Goal: Task Accomplishment & Management: Manage account settings

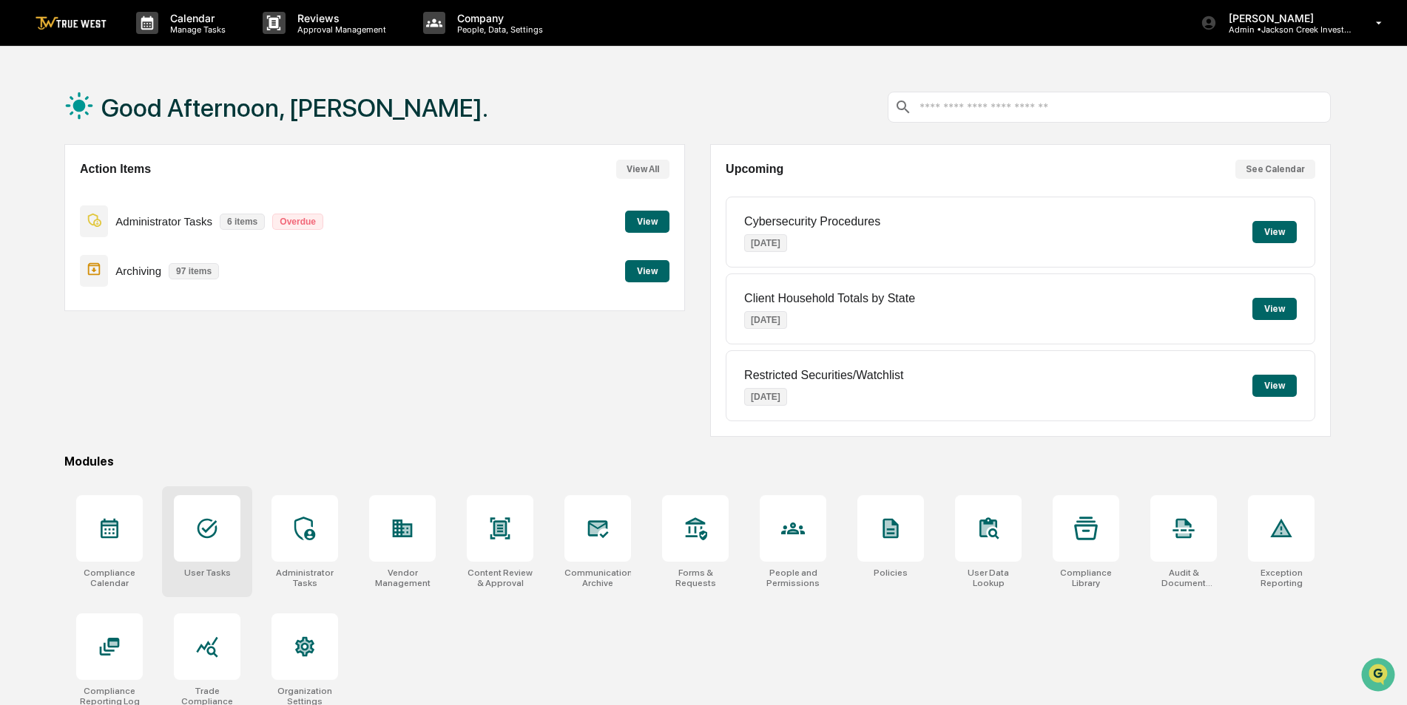
click at [213, 538] on icon at bounding box center [207, 529] width 24 height 24
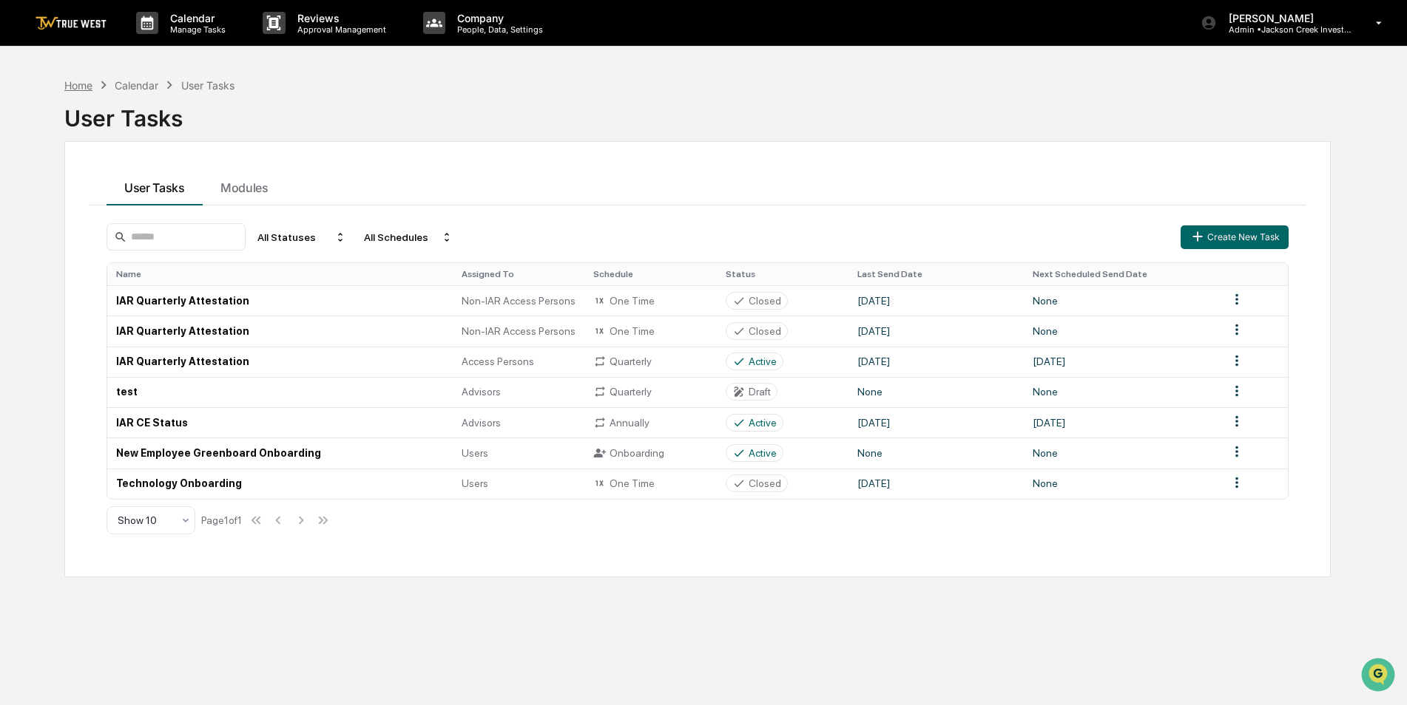
click at [77, 87] on div "Home" at bounding box center [78, 85] width 28 height 13
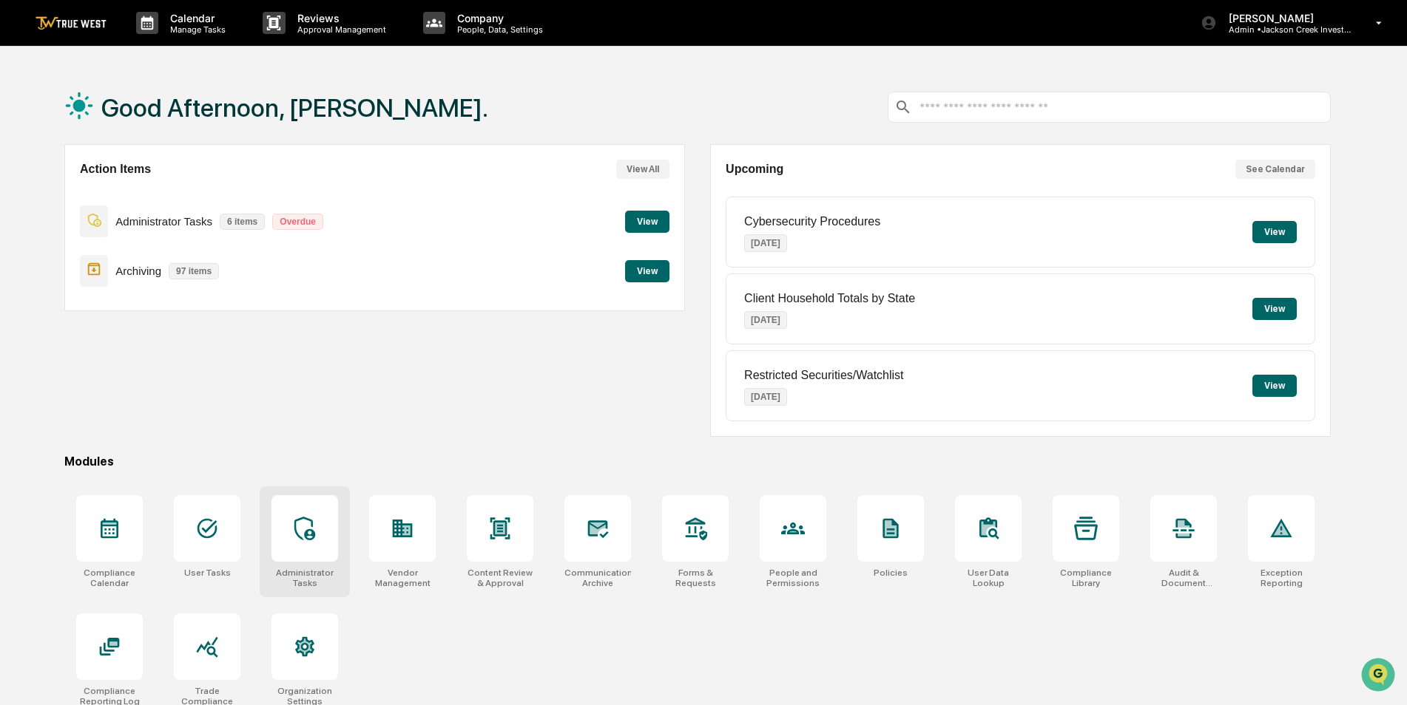
click at [308, 516] on div at bounding box center [304, 528] width 67 height 67
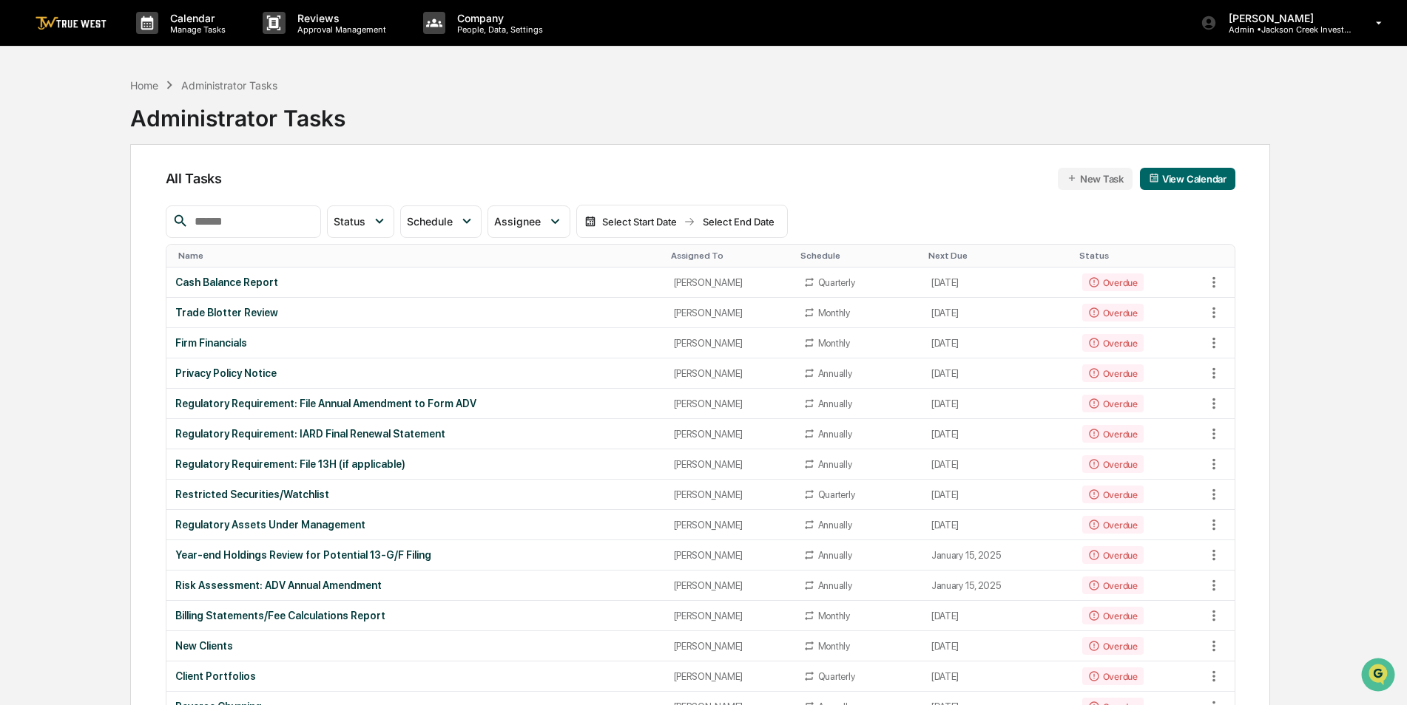
click at [269, 220] on input "text" at bounding box center [252, 221] width 126 height 19
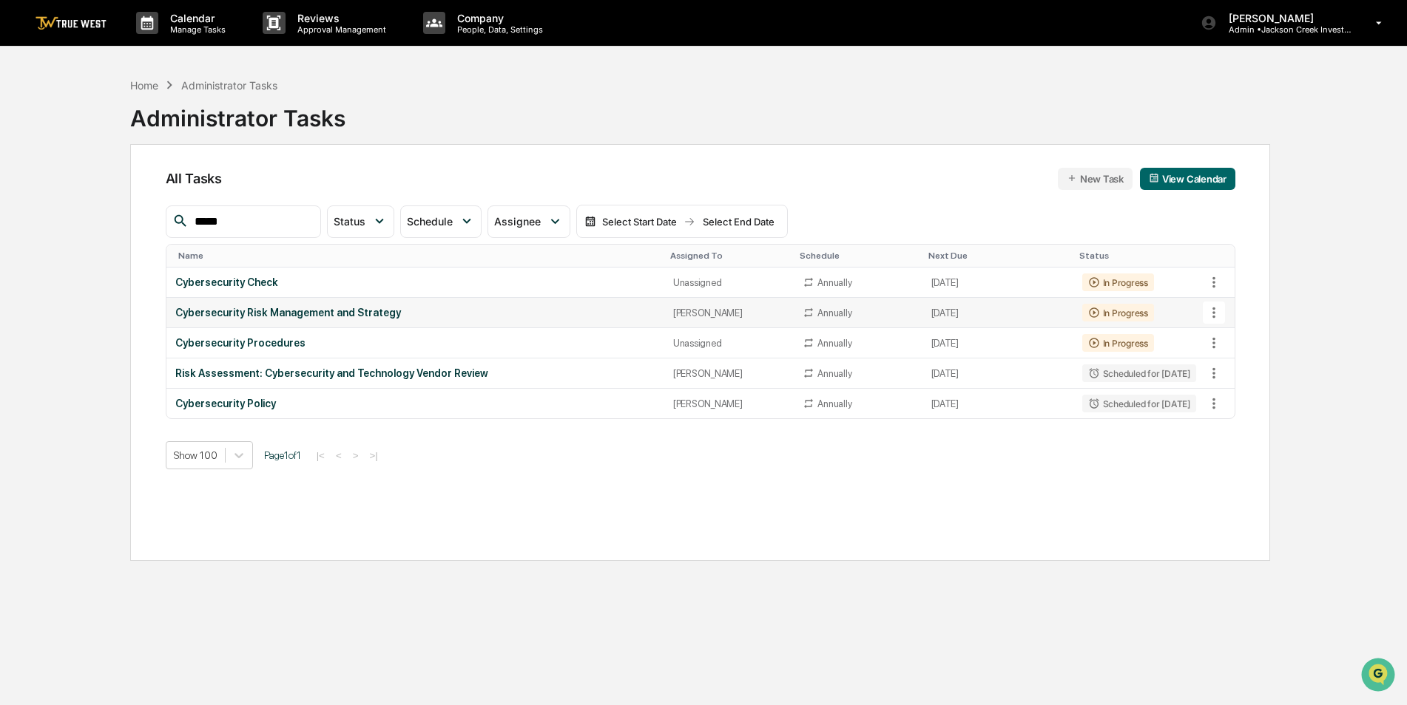
click at [1216, 315] on icon at bounding box center [1213, 313] width 16 height 16
click at [1231, 397] on img at bounding box center [1228, 394] width 12 height 12
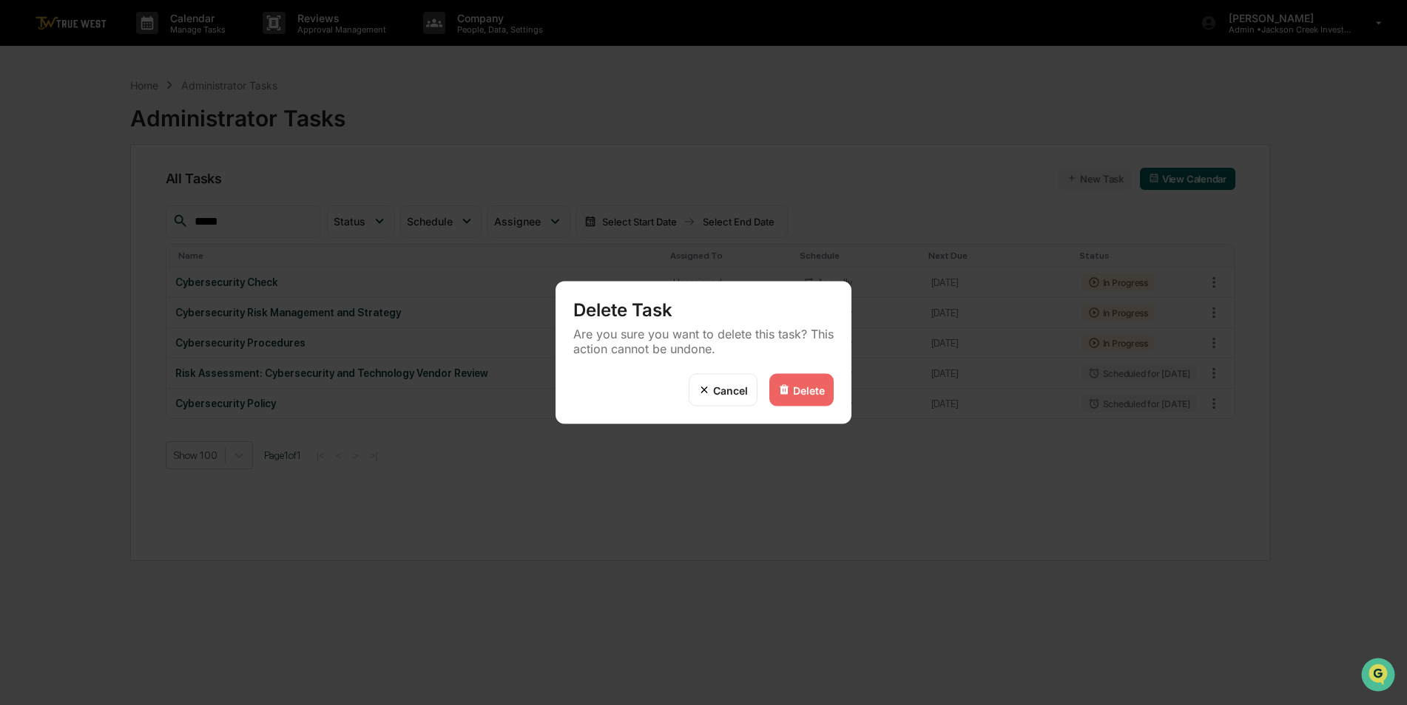
click at [816, 394] on div "Delete" at bounding box center [809, 390] width 32 height 13
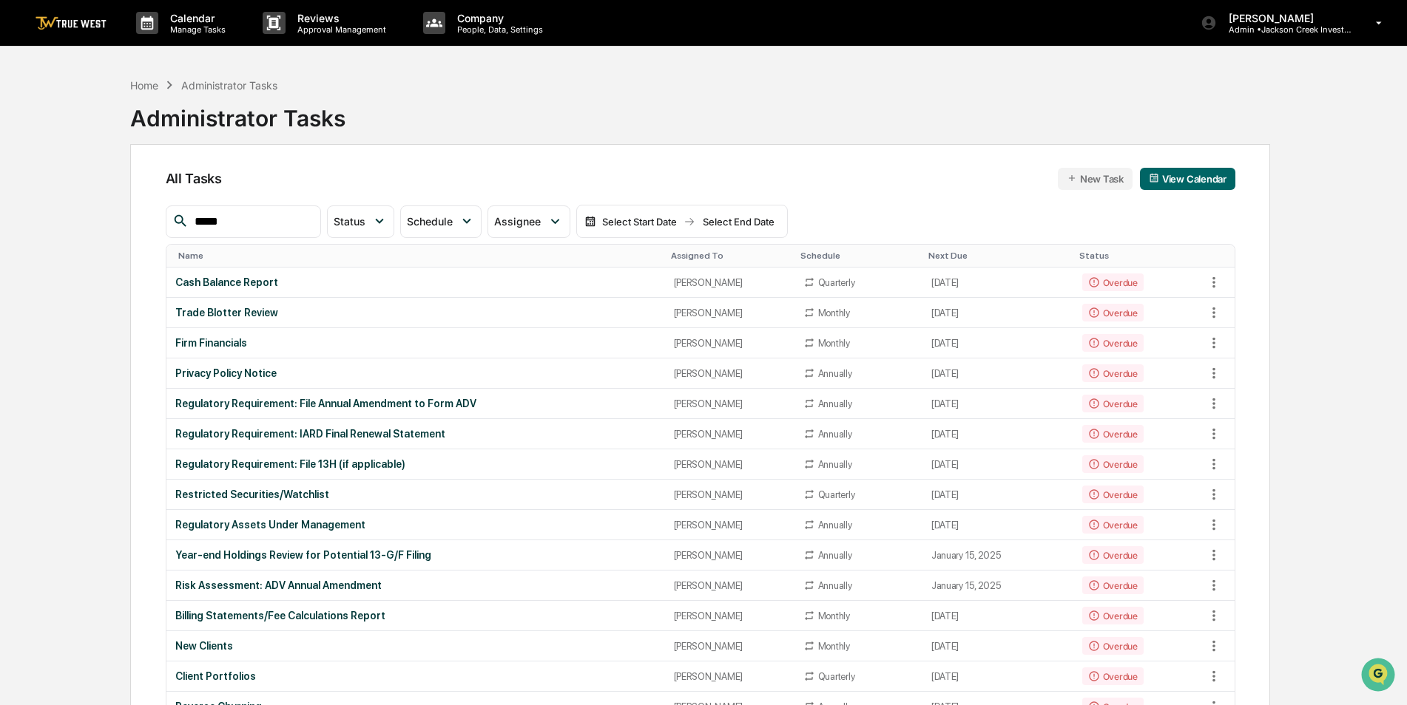
click at [260, 219] on input "*****" at bounding box center [252, 221] width 126 height 19
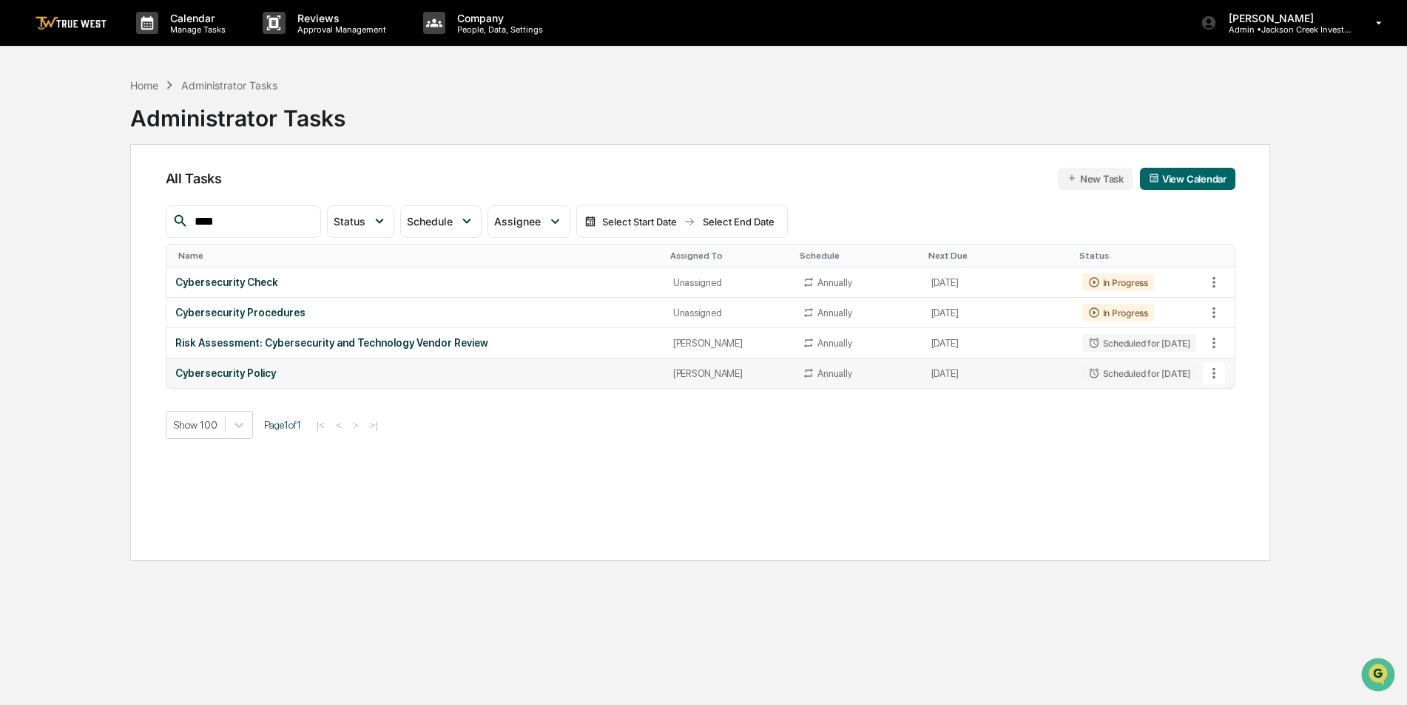
type input "****"
click at [1215, 376] on icon at bounding box center [1213, 373] width 16 height 16
click at [1227, 454] on img at bounding box center [1228, 455] width 12 height 12
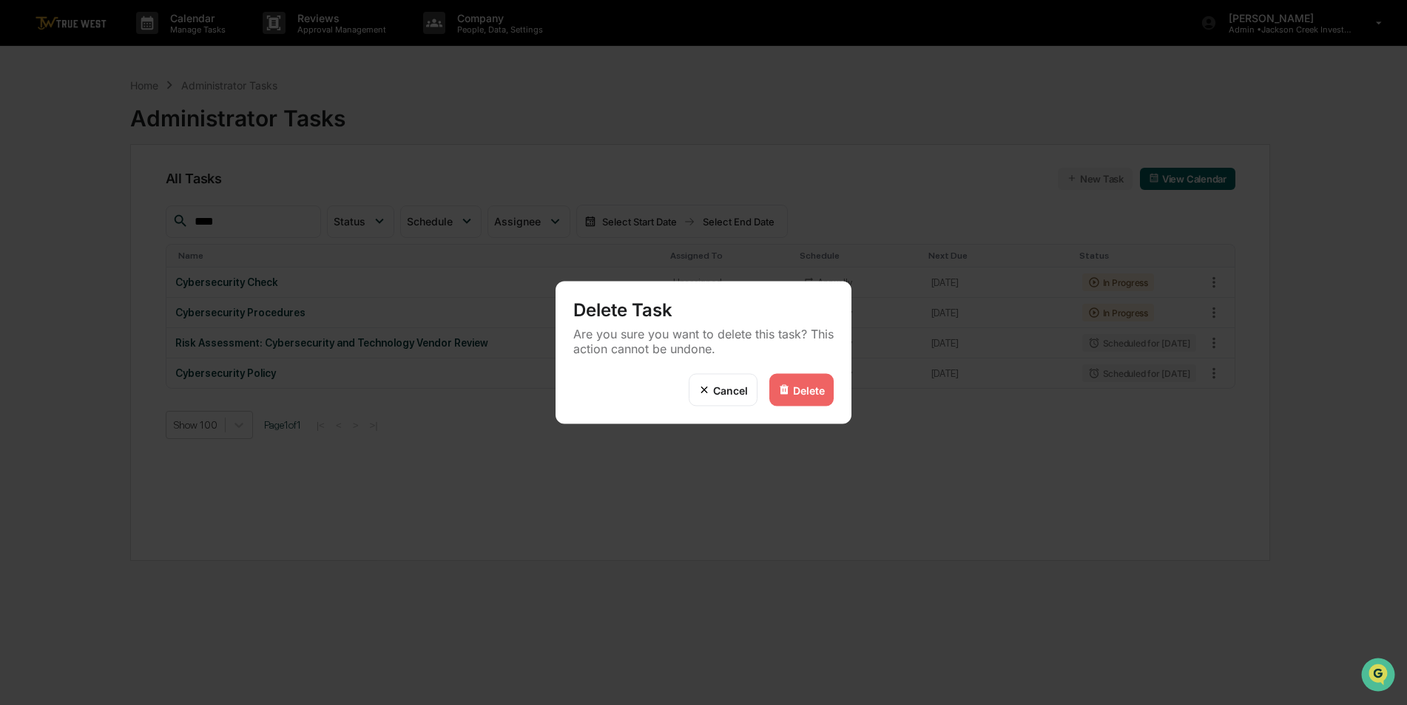
click at [786, 387] on img at bounding box center [784, 391] width 12 height 12
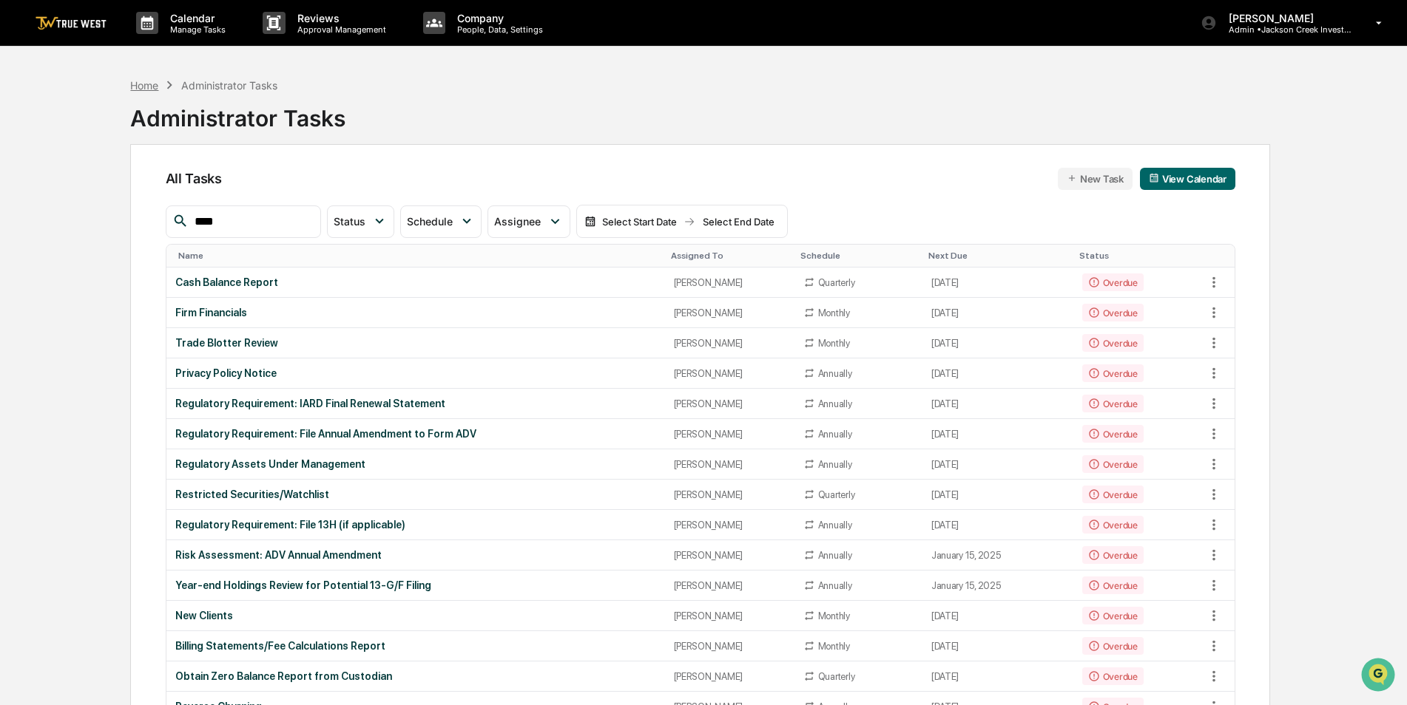
click at [148, 85] on div "Home" at bounding box center [144, 85] width 28 height 13
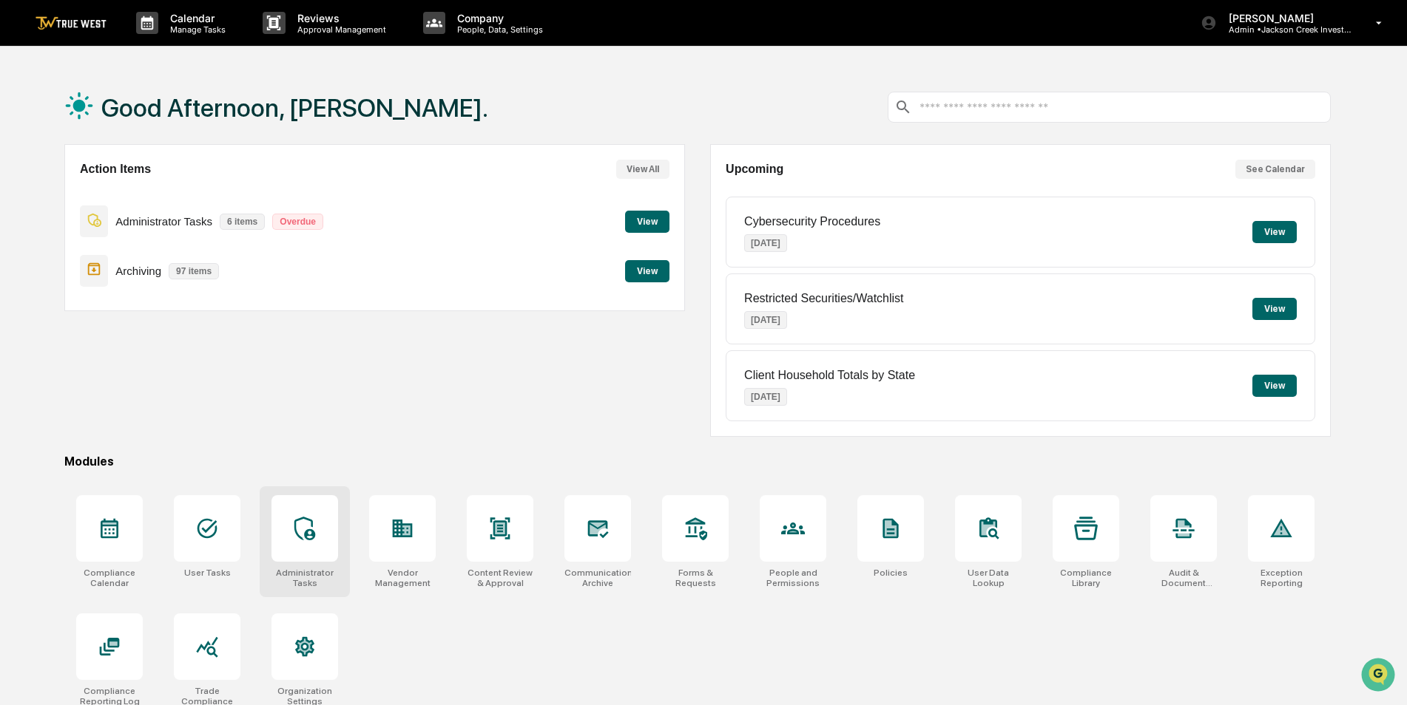
click at [310, 531] on icon at bounding box center [304, 529] width 21 height 24
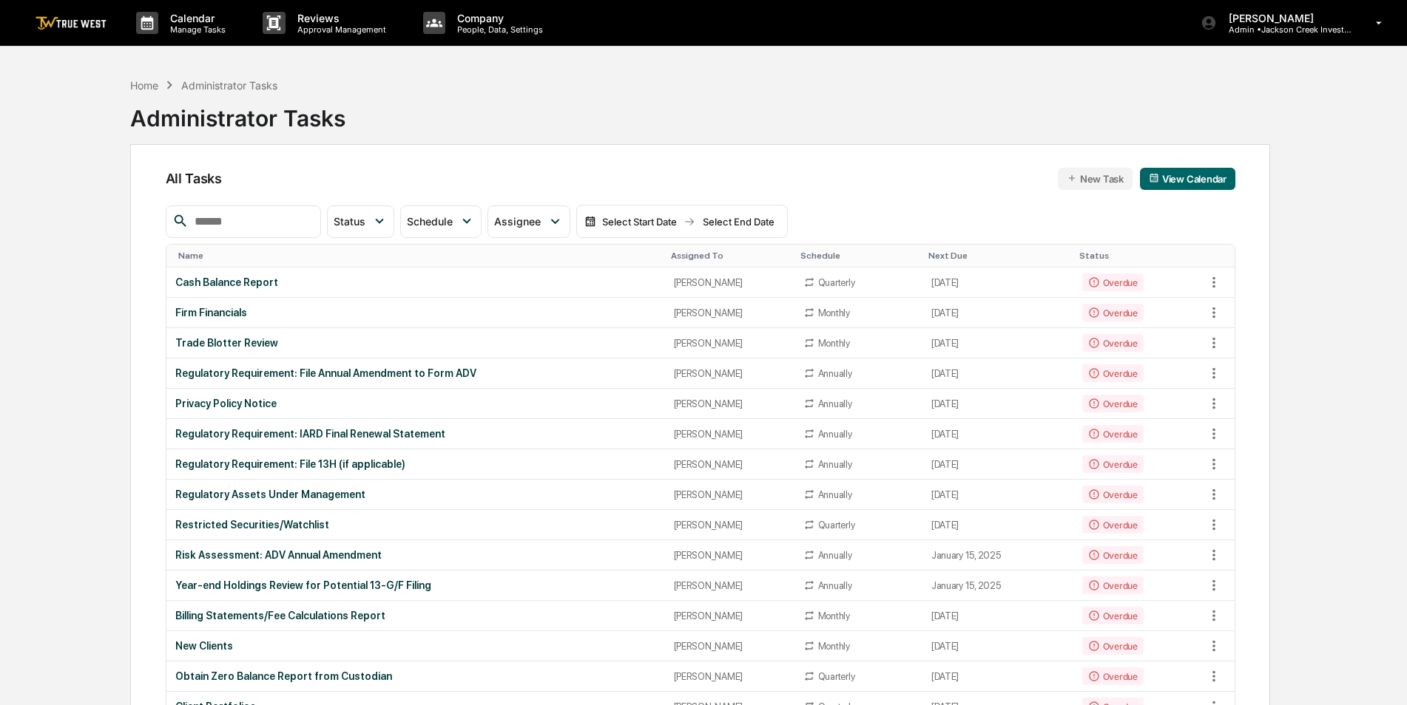
click at [689, 249] on th "Assigned To" at bounding box center [729, 256] width 129 height 23
click at [677, 252] on div "Assigned To" at bounding box center [730, 256] width 118 height 10
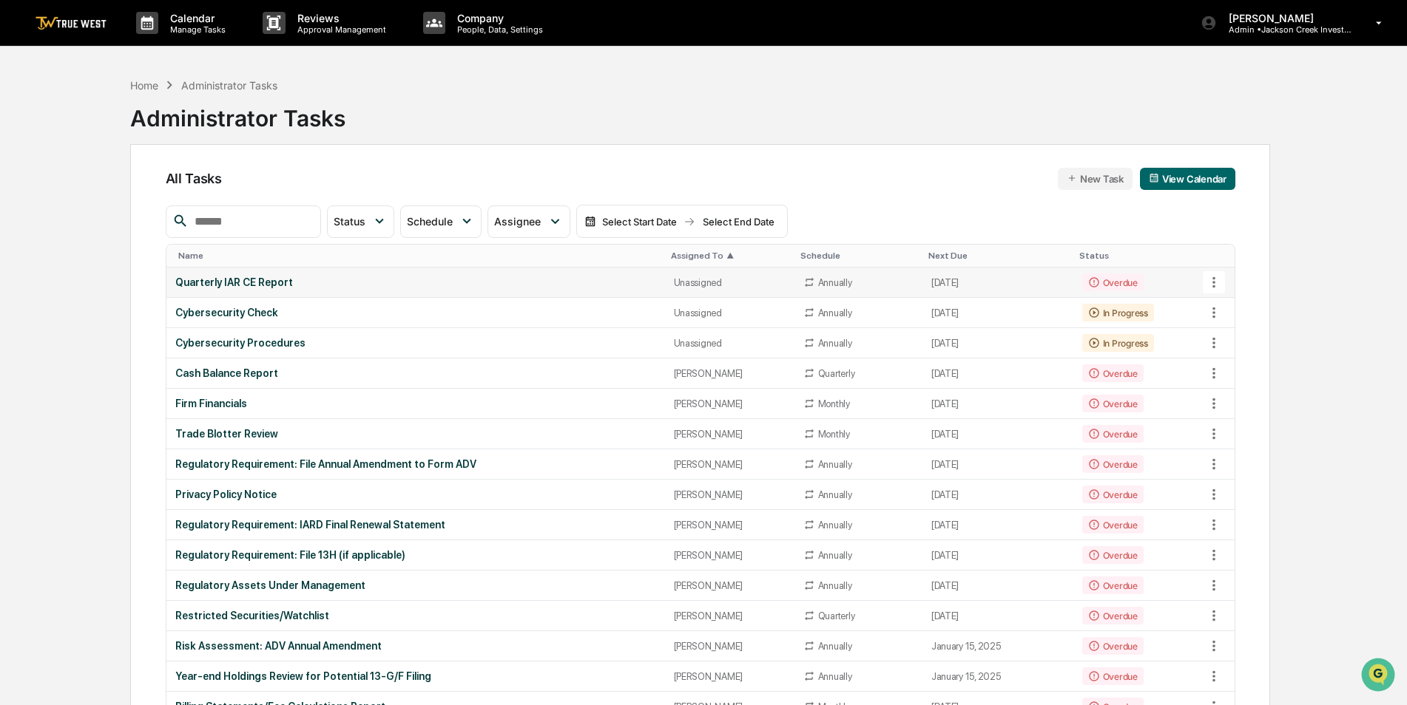
click at [524, 273] on td "Quarterly IAR CE Report" at bounding box center [415, 283] width 498 height 30
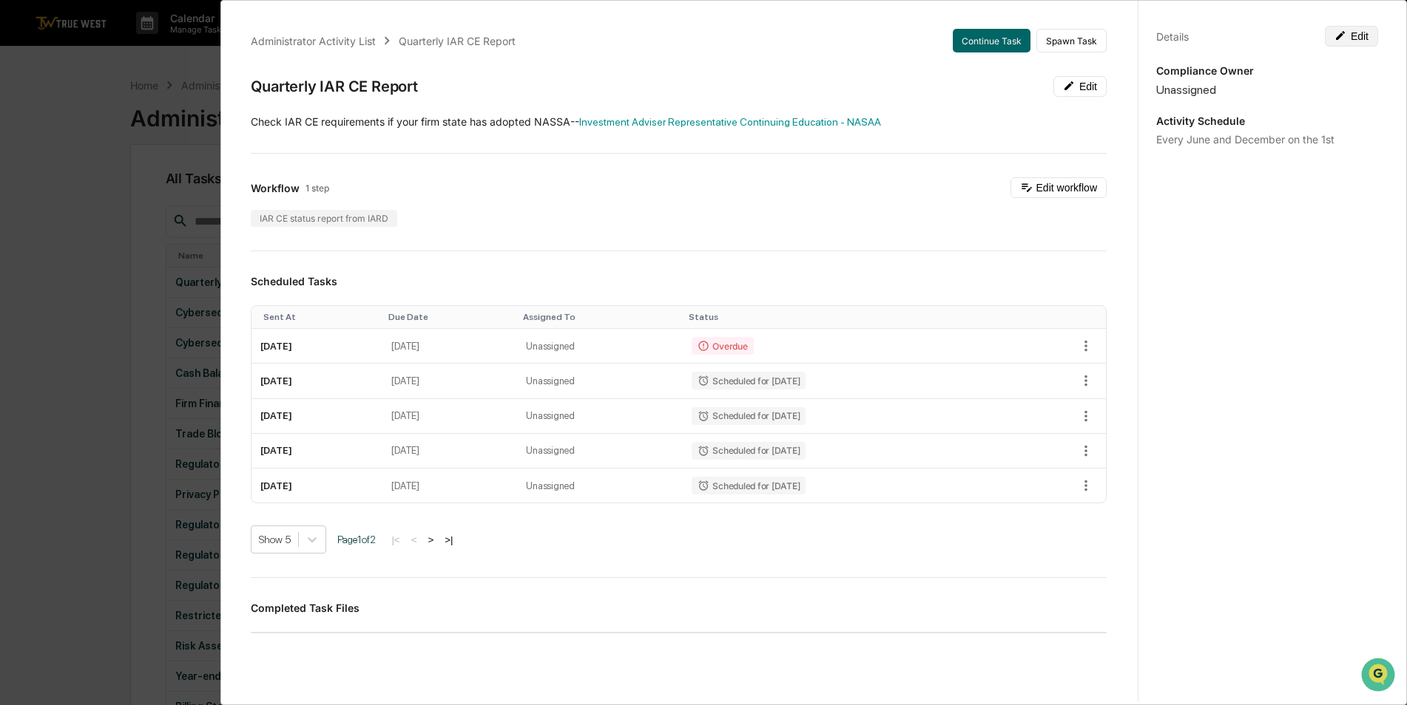
click at [1341, 29] on button "Edit" at bounding box center [1350, 36] width 53 height 21
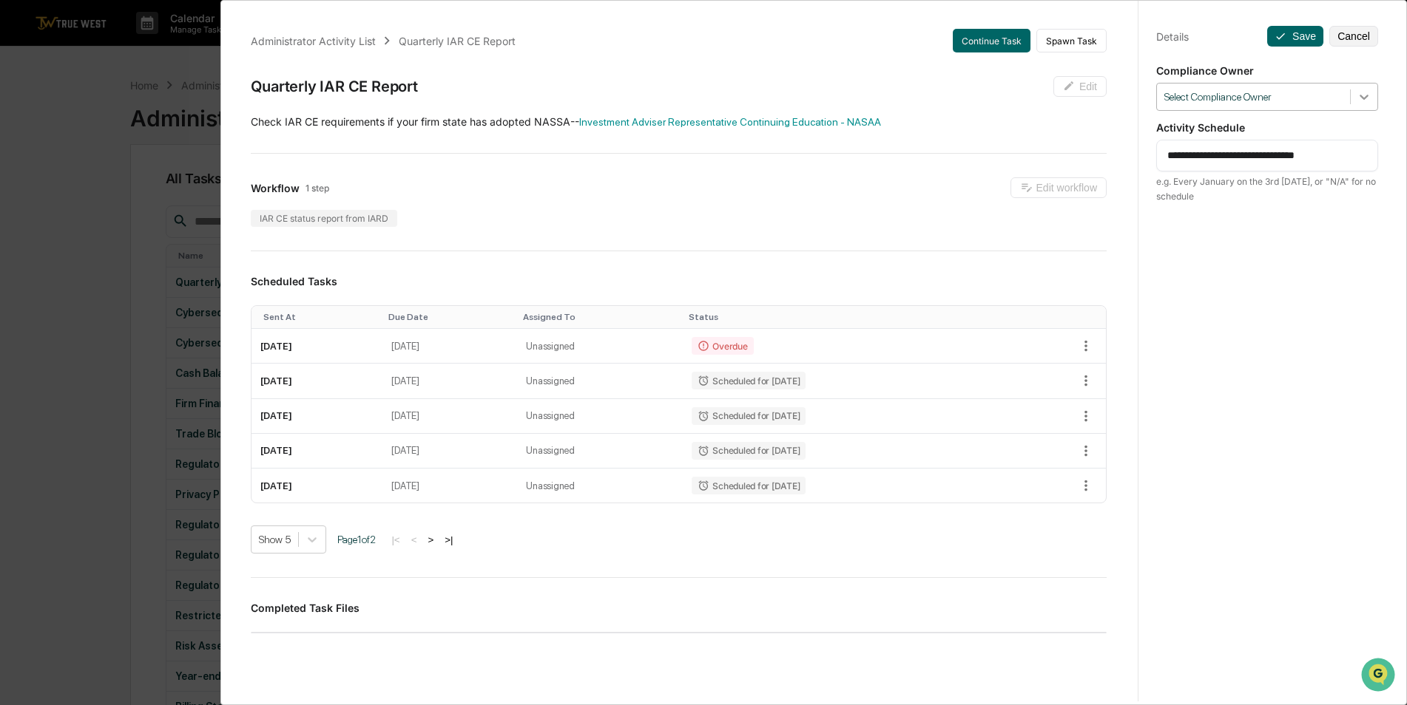
click at [1357, 89] on div at bounding box center [1363, 97] width 27 height 27
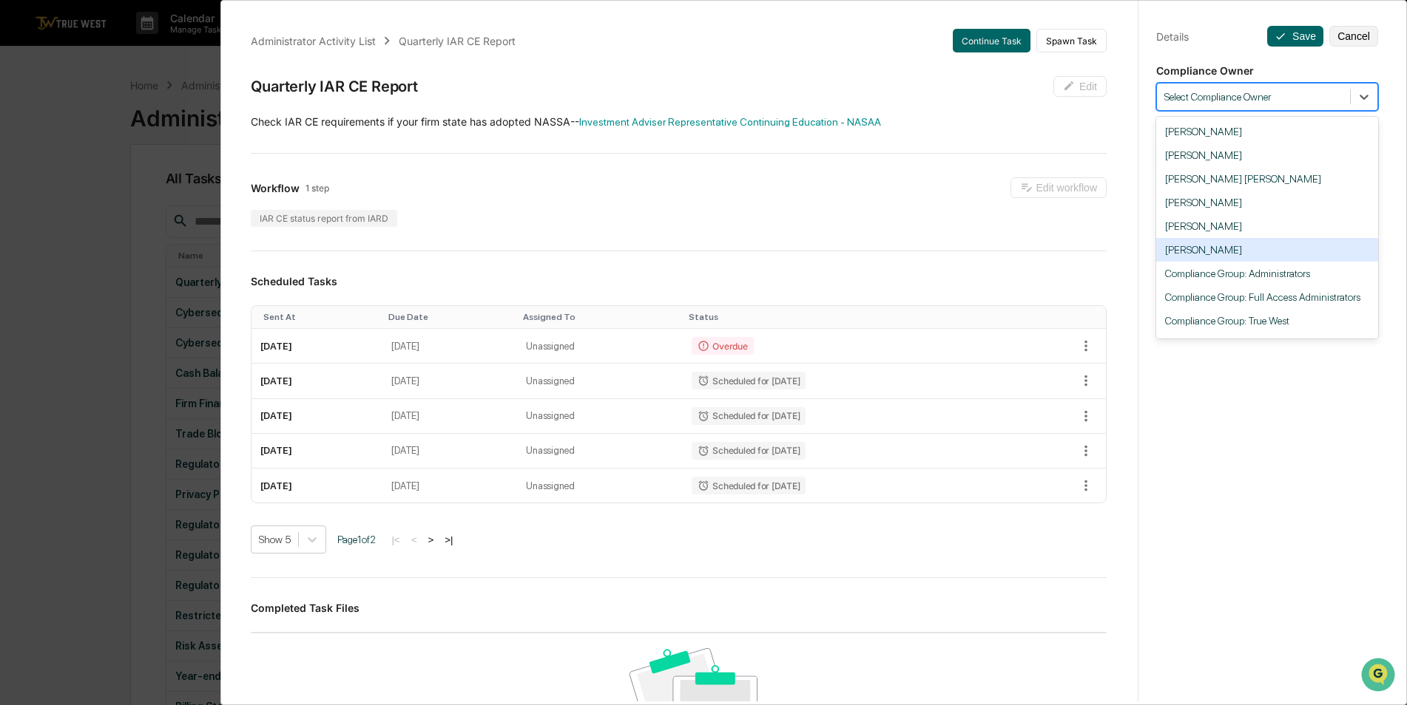
scroll to position [21, 0]
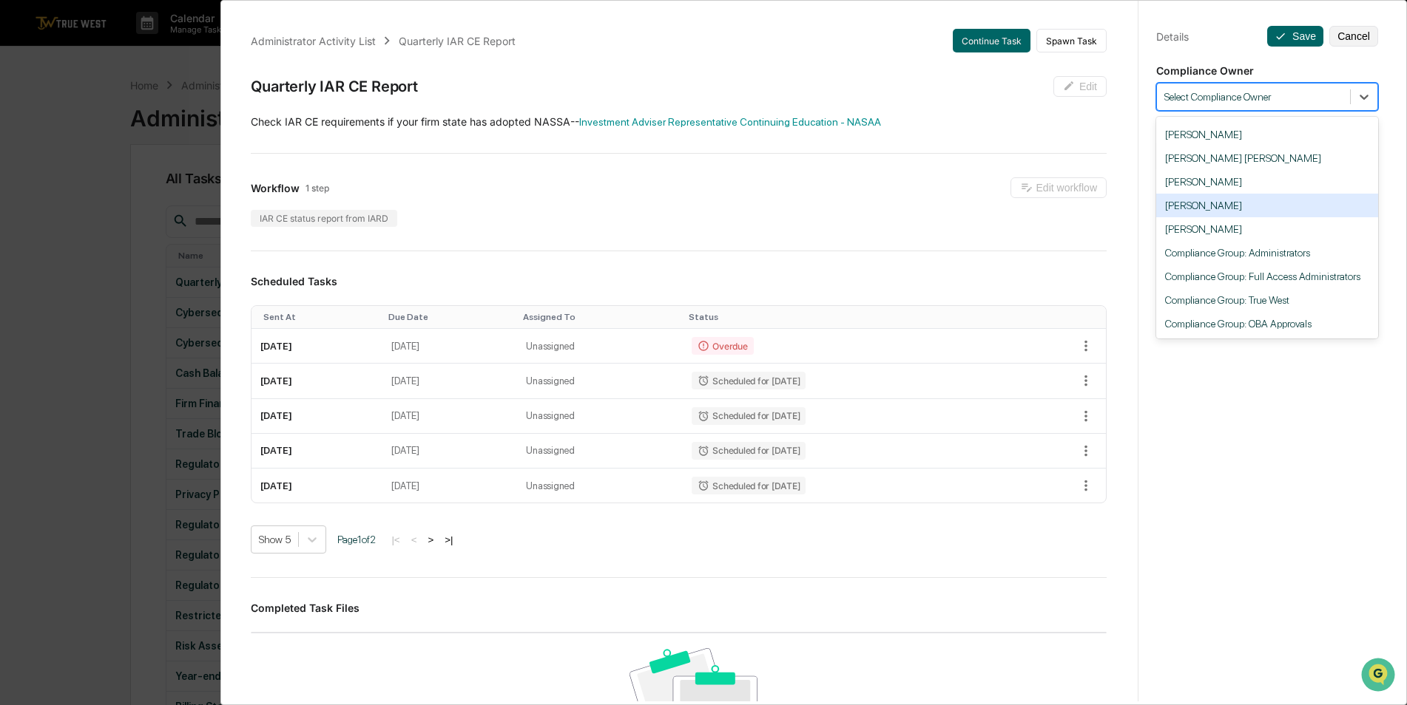
click at [1250, 202] on div "[PERSON_NAME]" at bounding box center [1267, 206] width 222 height 24
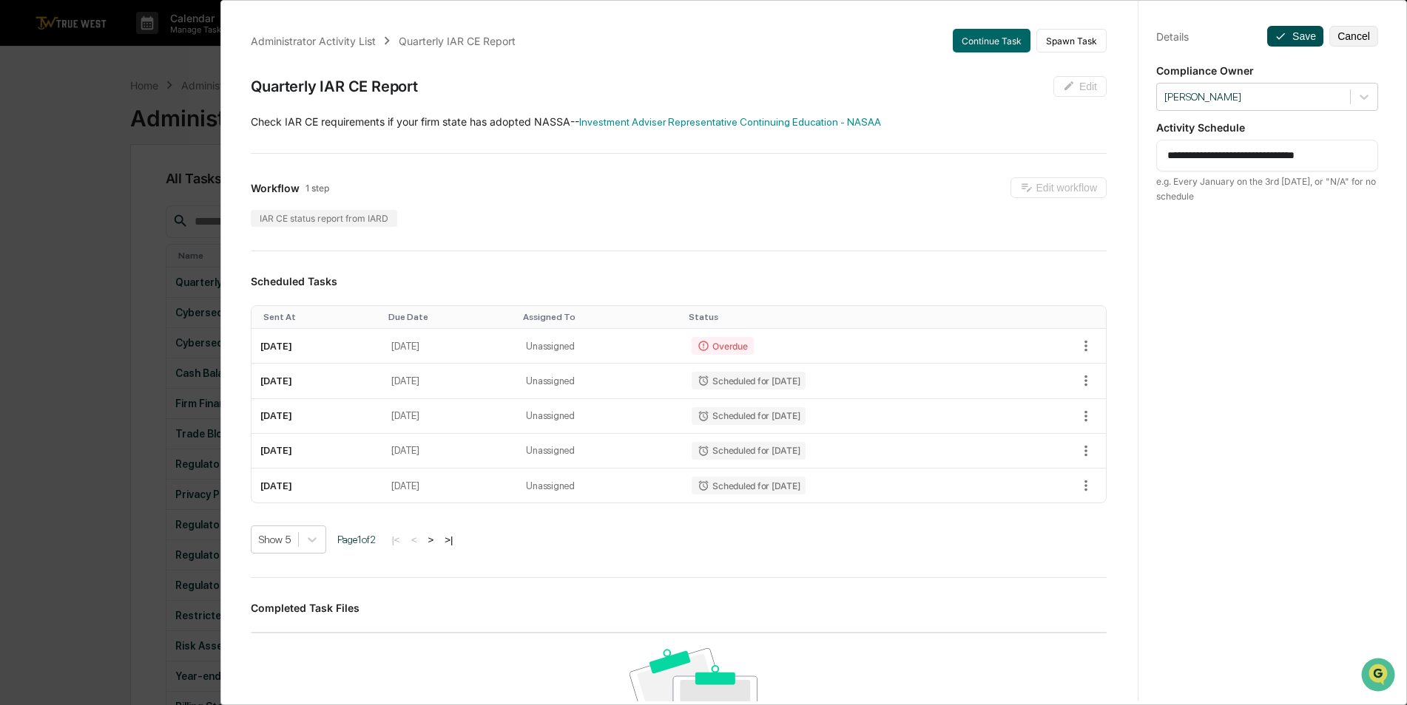
click at [1282, 33] on button "Save" at bounding box center [1295, 36] width 56 height 21
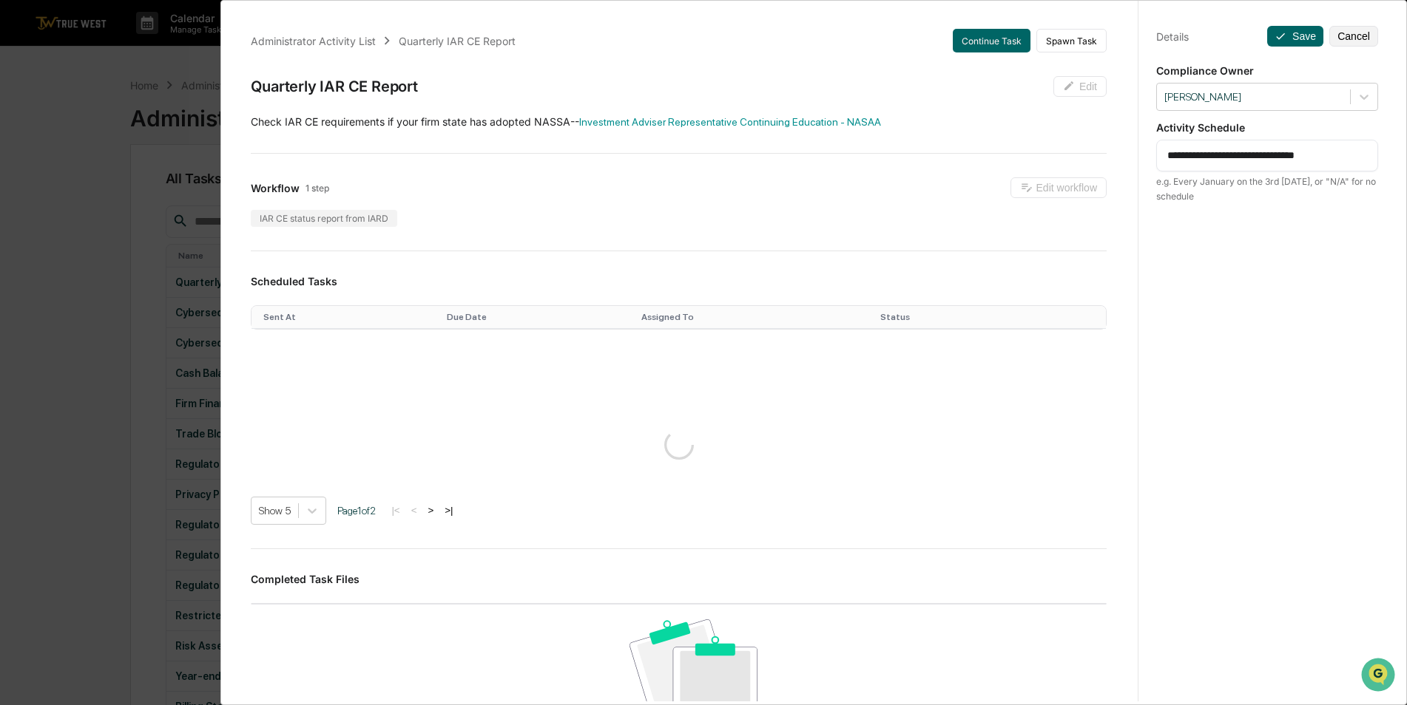
click at [106, 194] on div "**********" at bounding box center [703, 352] width 1407 height 705
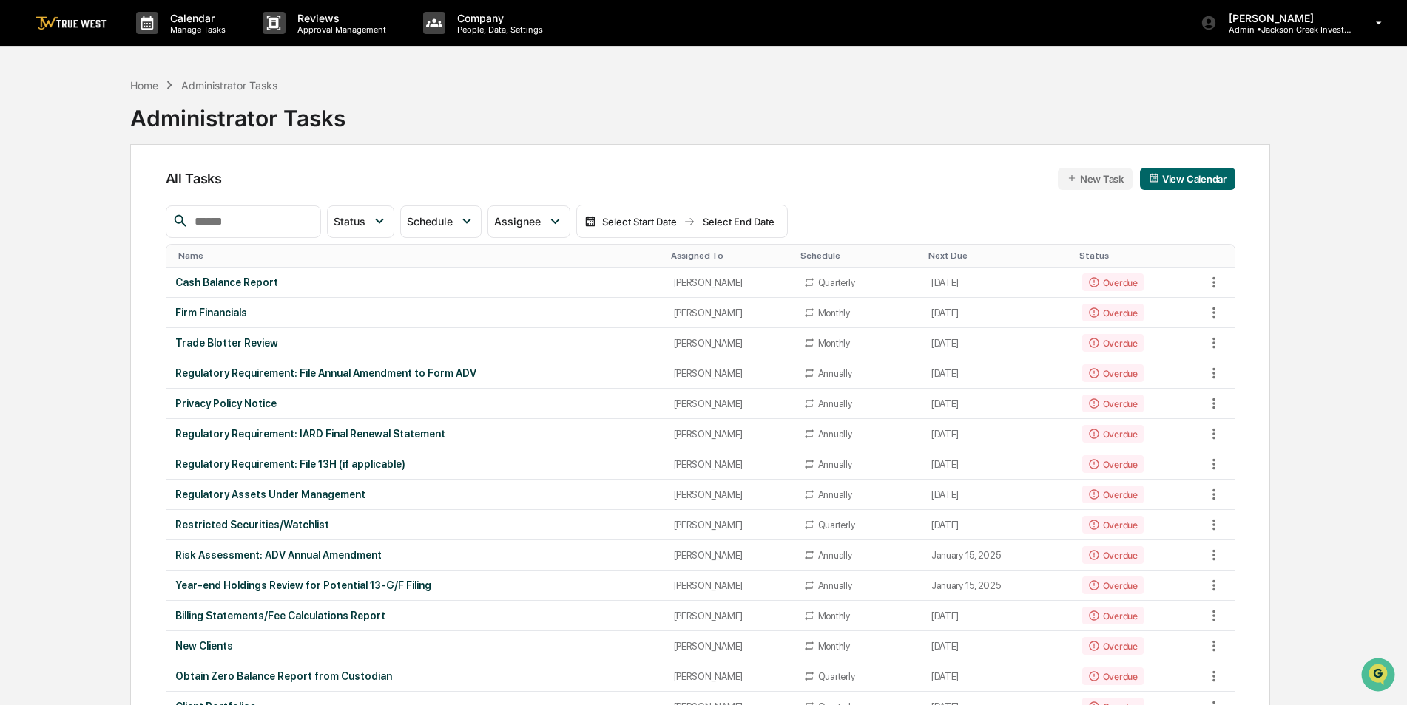
click at [671, 251] on div "Assigned To" at bounding box center [730, 256] width 118 height 10
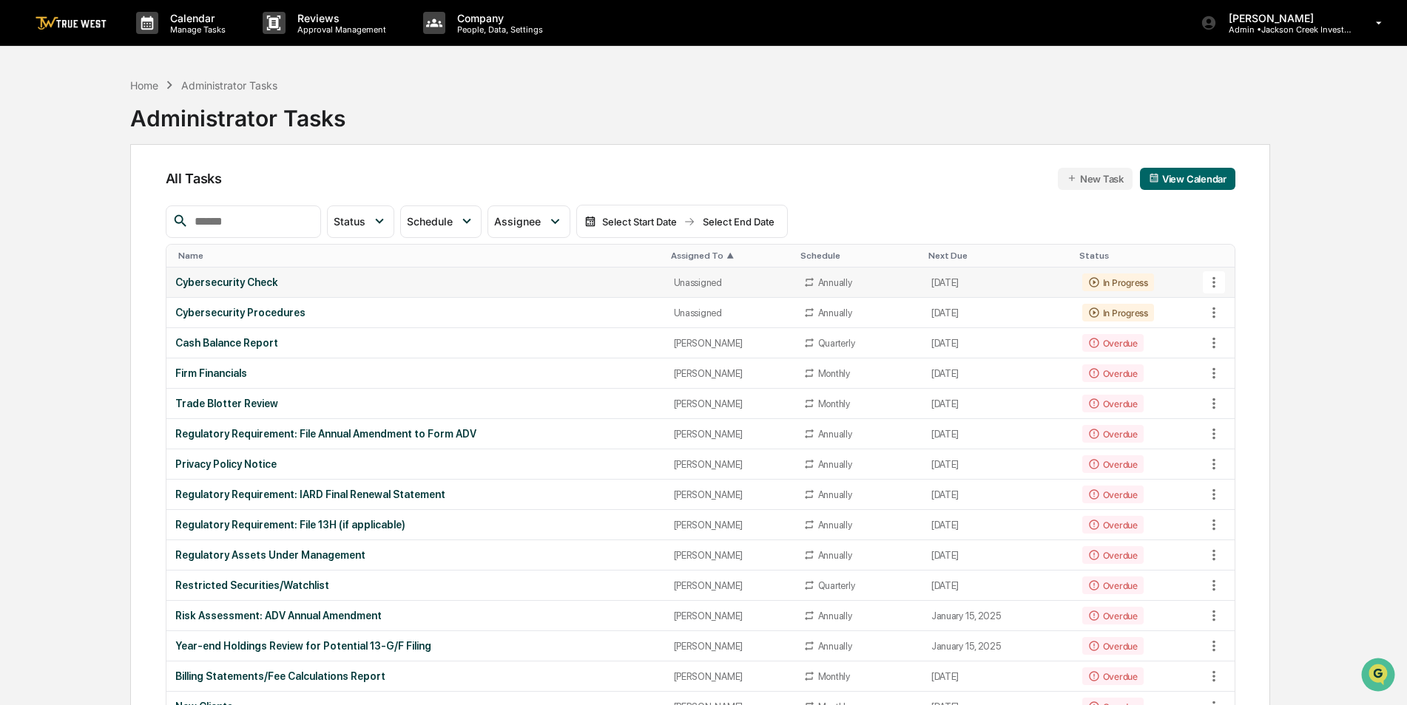
click at [569, 288] on div "Cybersecurity Check" at bounding box center [415, 283] width 481 height 12
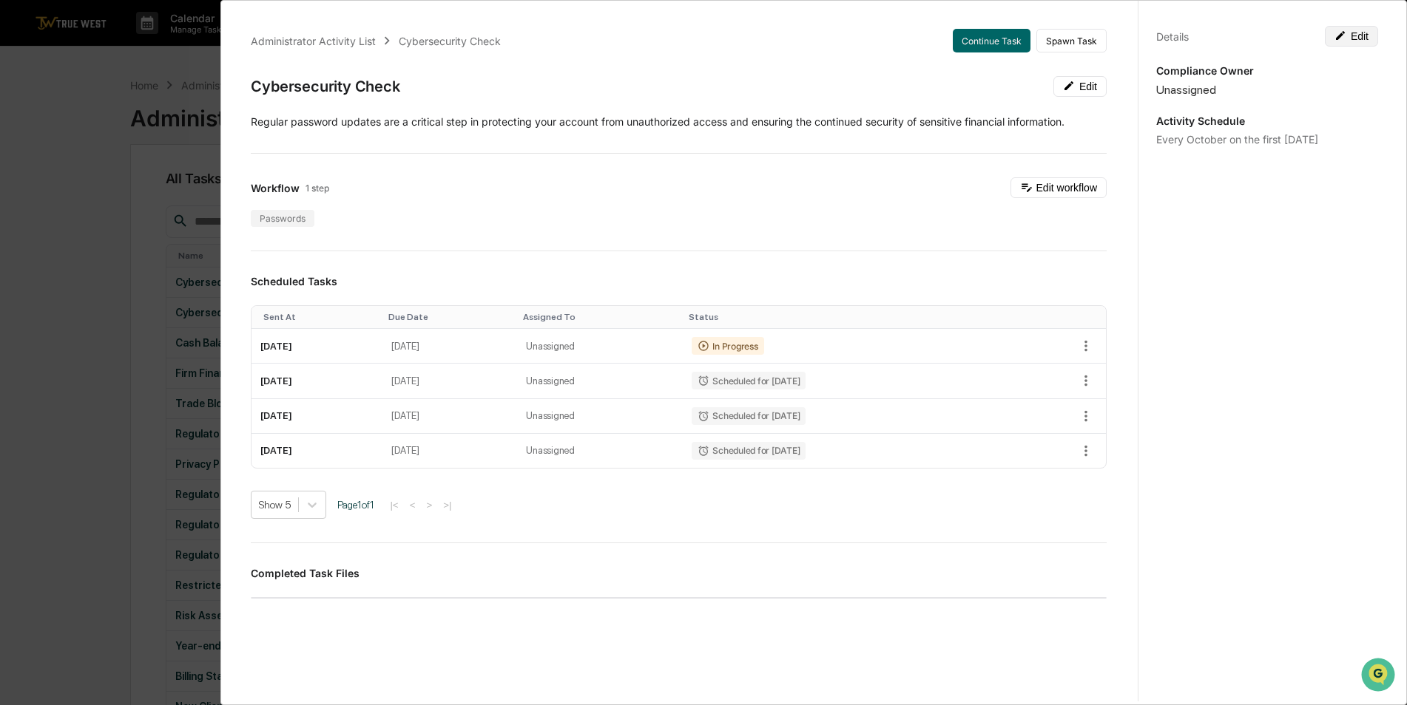
click at [1357, 45] on button "Edit" at bounding box center [1350, 36] width 53 height 21
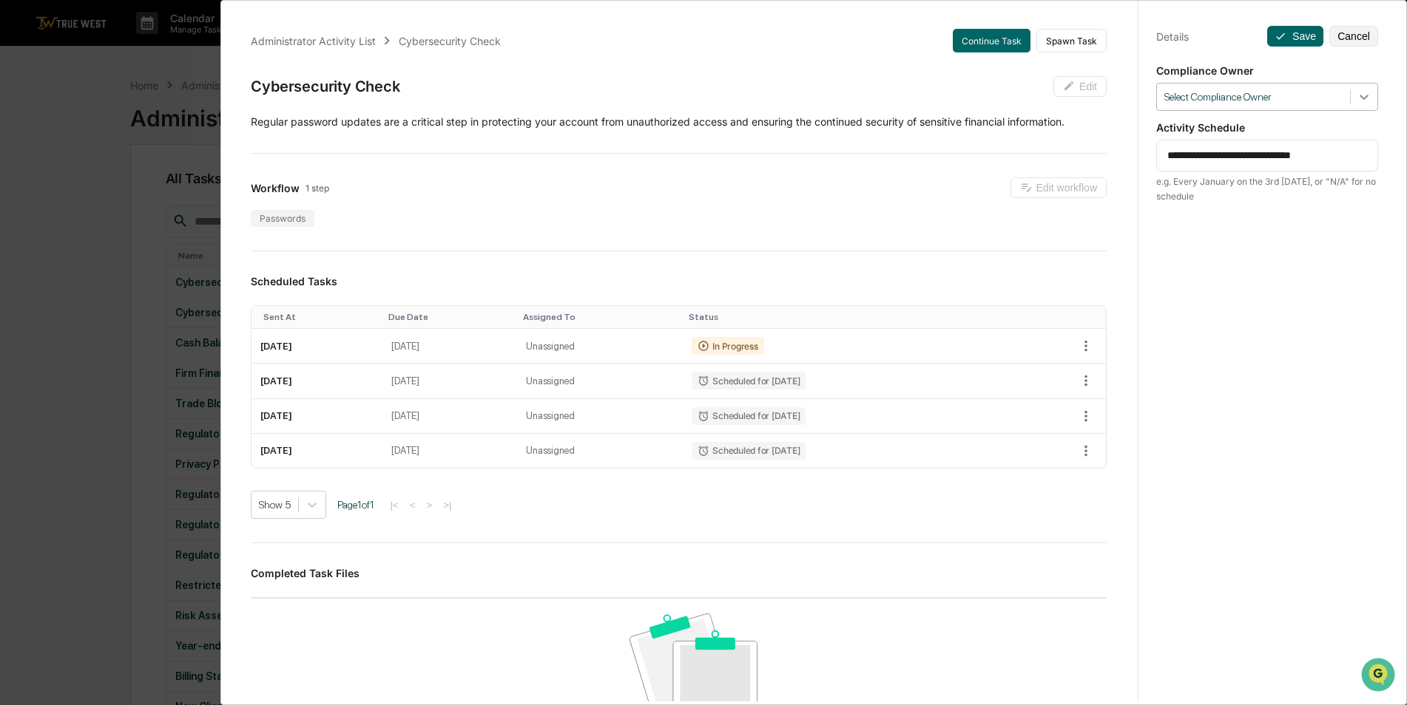
click at [1359, 98] on icon at bounding box center [1363, 97] width 9 height 5
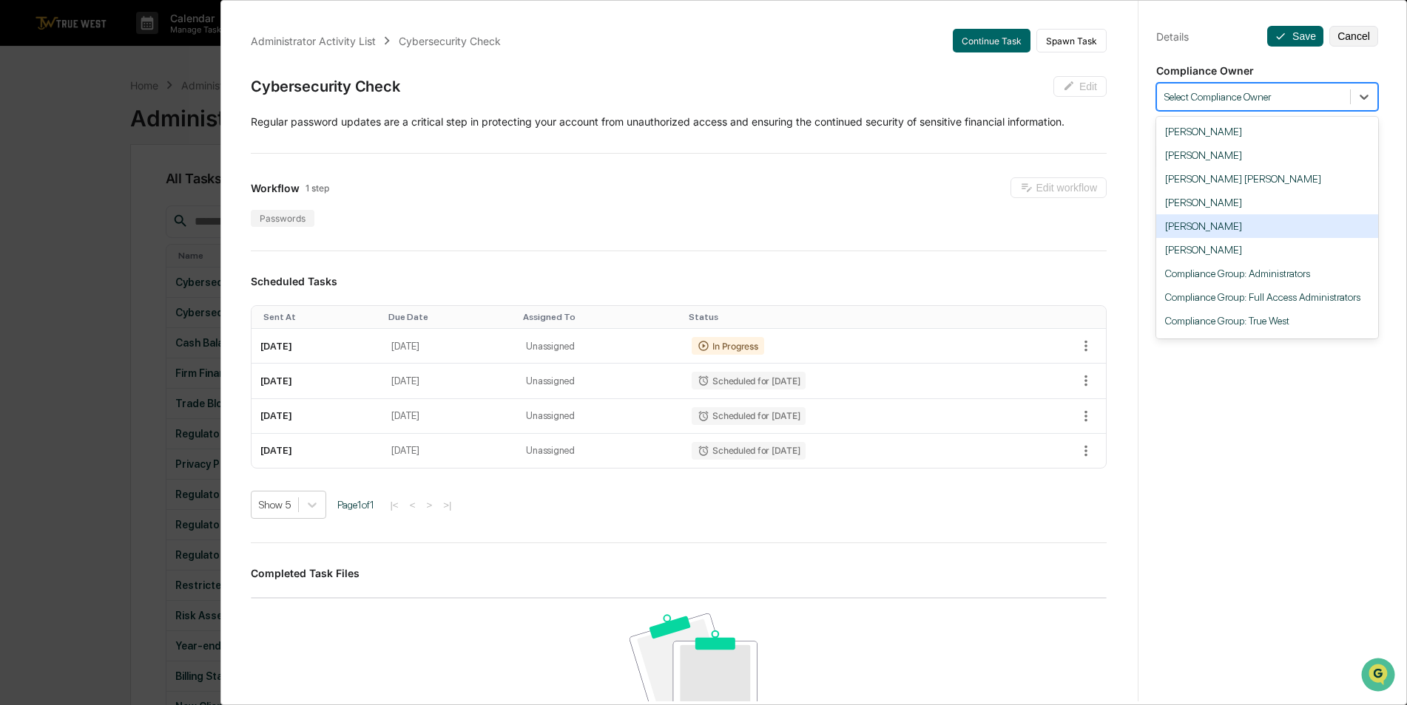
click at [1287, 223] on div "[PERSON_NAME]" at bounding box center [1267, 226] width 222 height 24
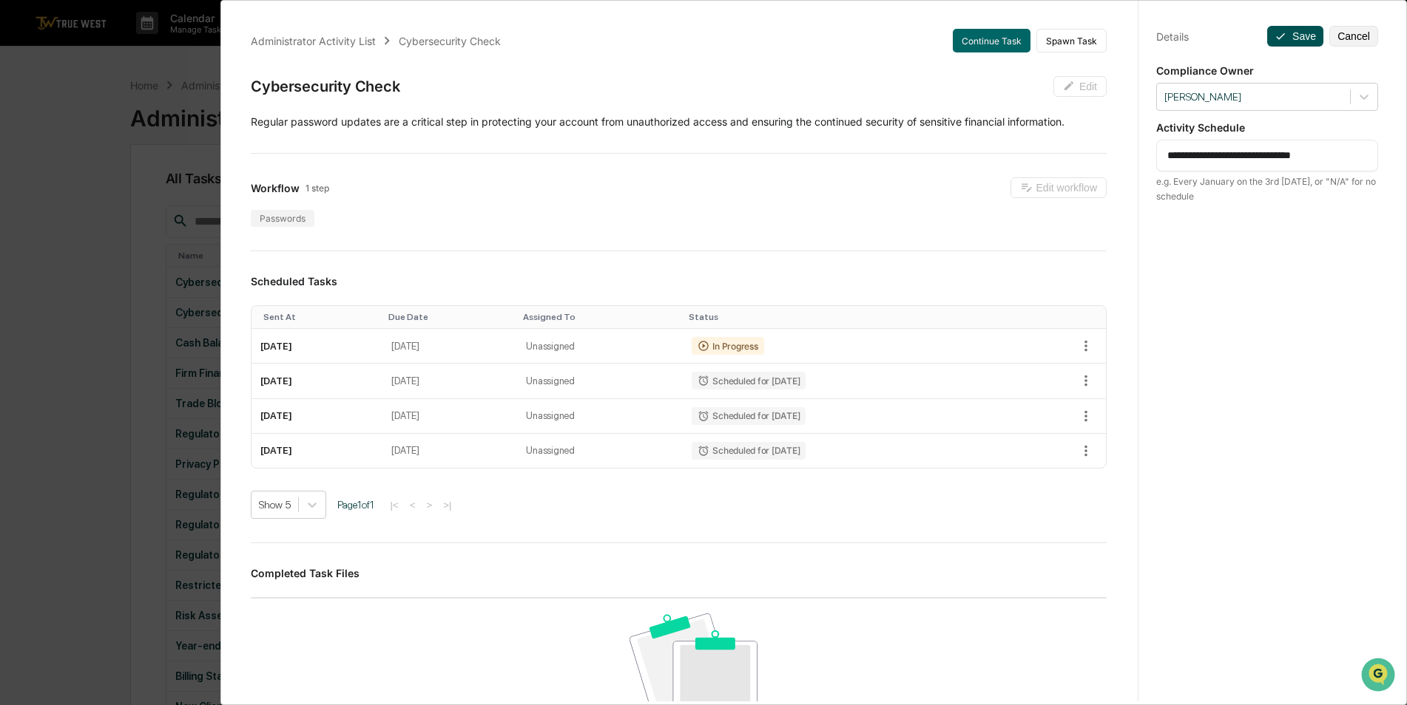
click at [1280, 35] on button "Save" at bounding box center [1295, 36] width 56 height 21
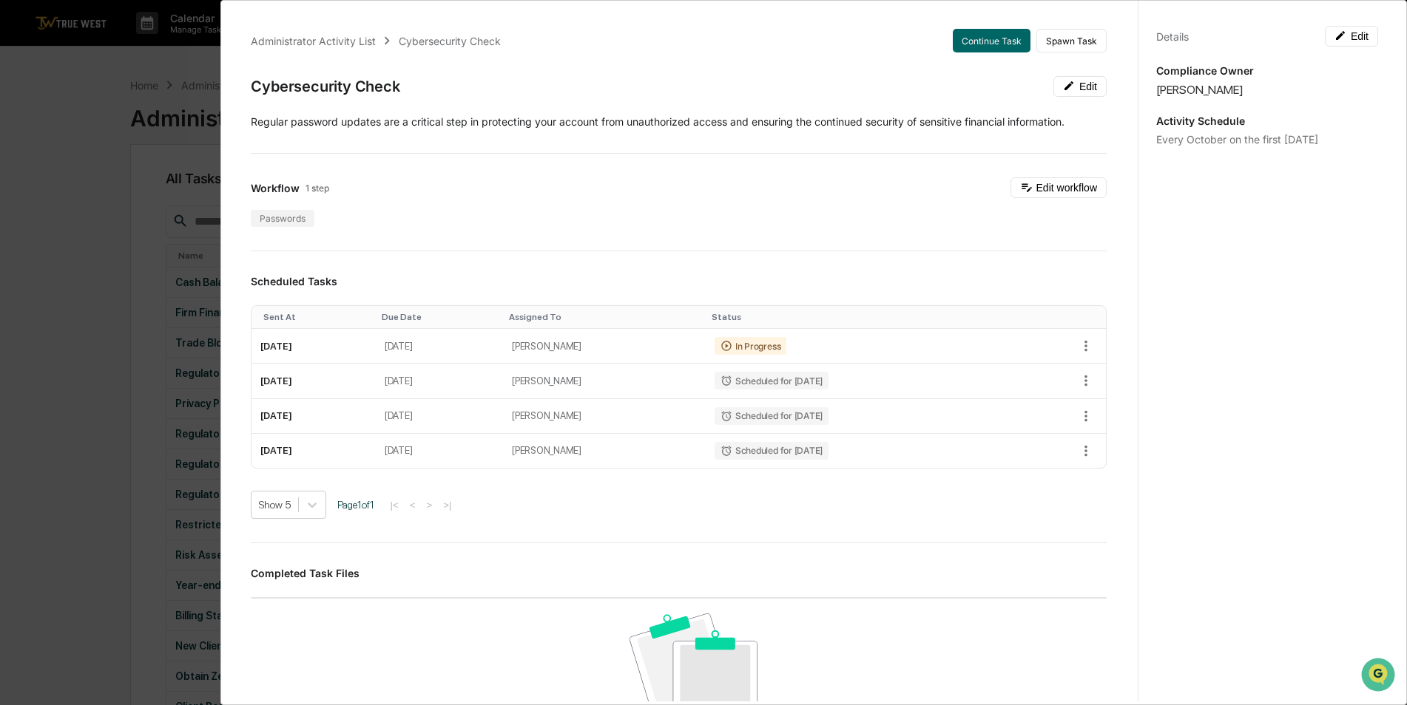
click at [35, 198] on div "Administrator Activity List Cybersecurity Check Continue Task Spawn Task Cybers…" at bounding box center [703, 352] width 1407 height 705
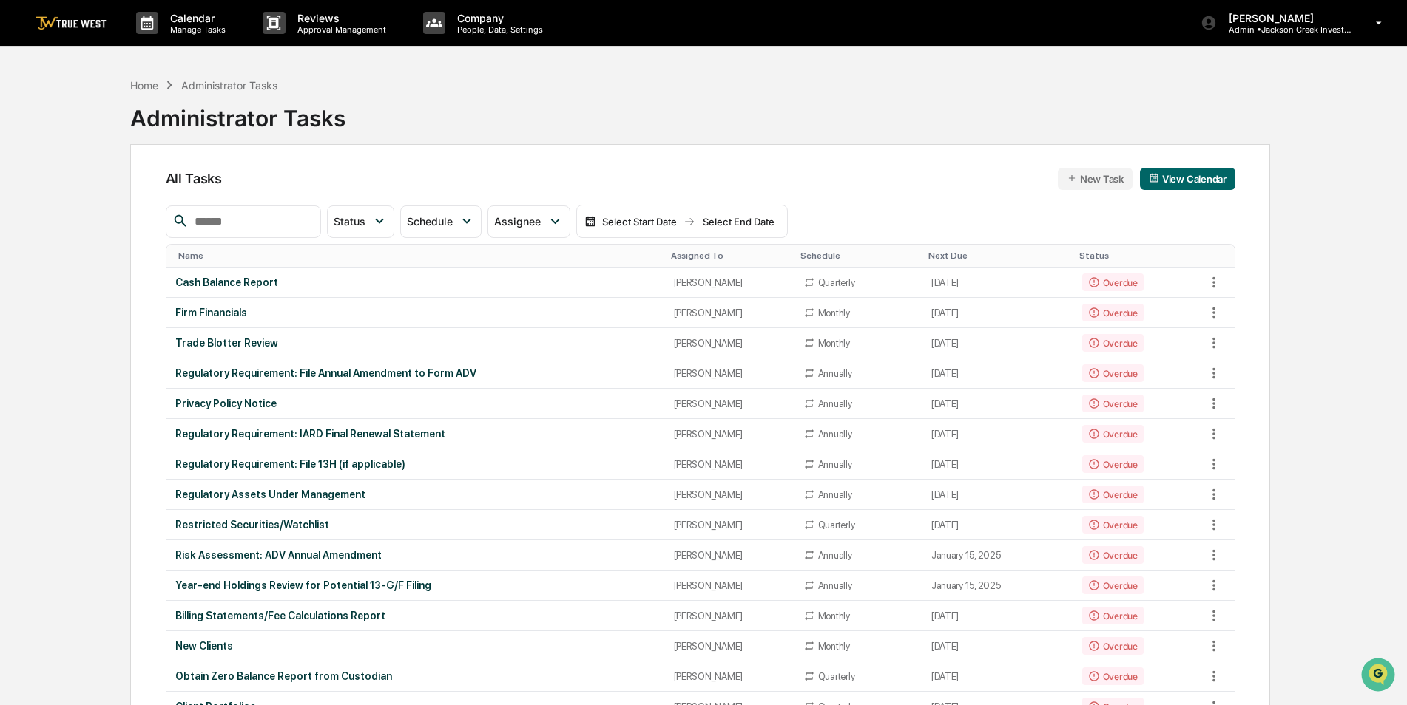
click at [666, 246] on th "Assigned To" at bounding box center [729, 256] width 129 height 23
click at [671, 254] on div "Assigned To" at bounding box center [730, 256] width 118 height 10
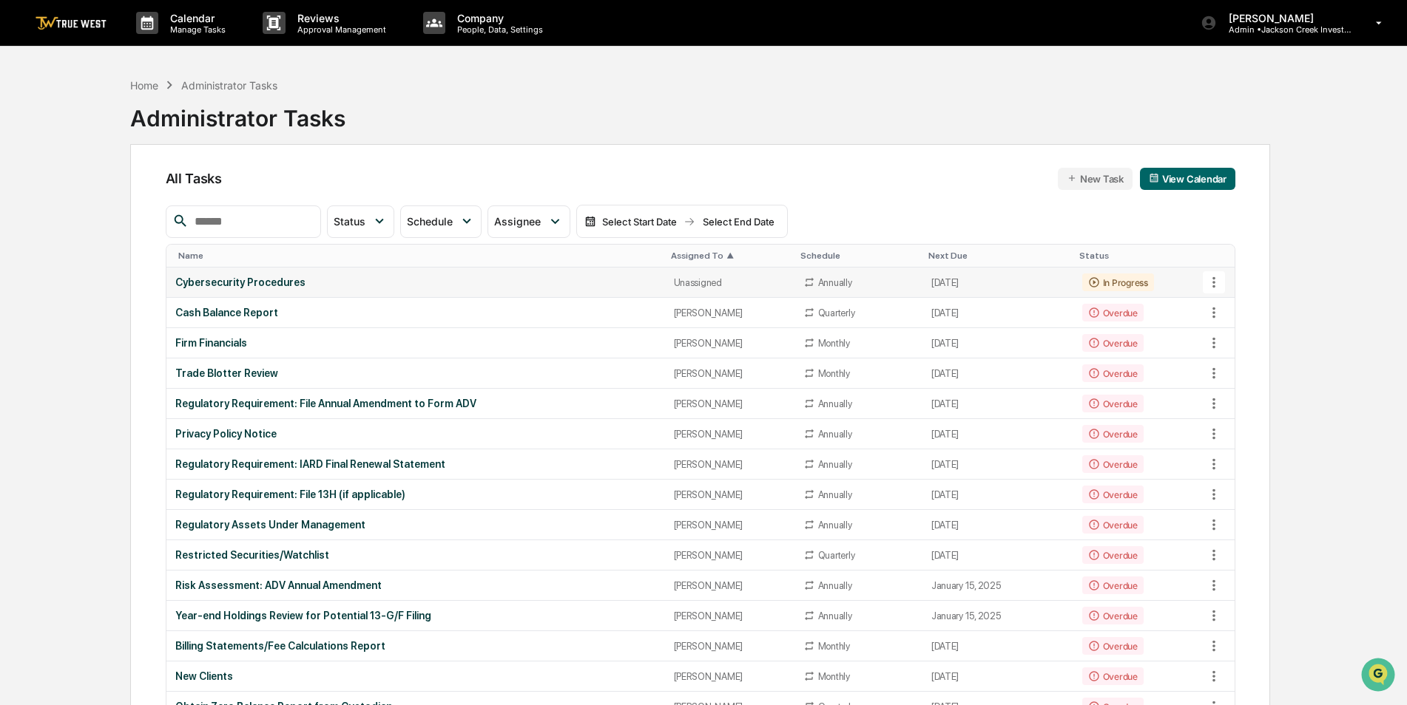
click at [399, 270] on td "Cybersecurity Procedures" at bounding box center [415, 283] width 498 height 30
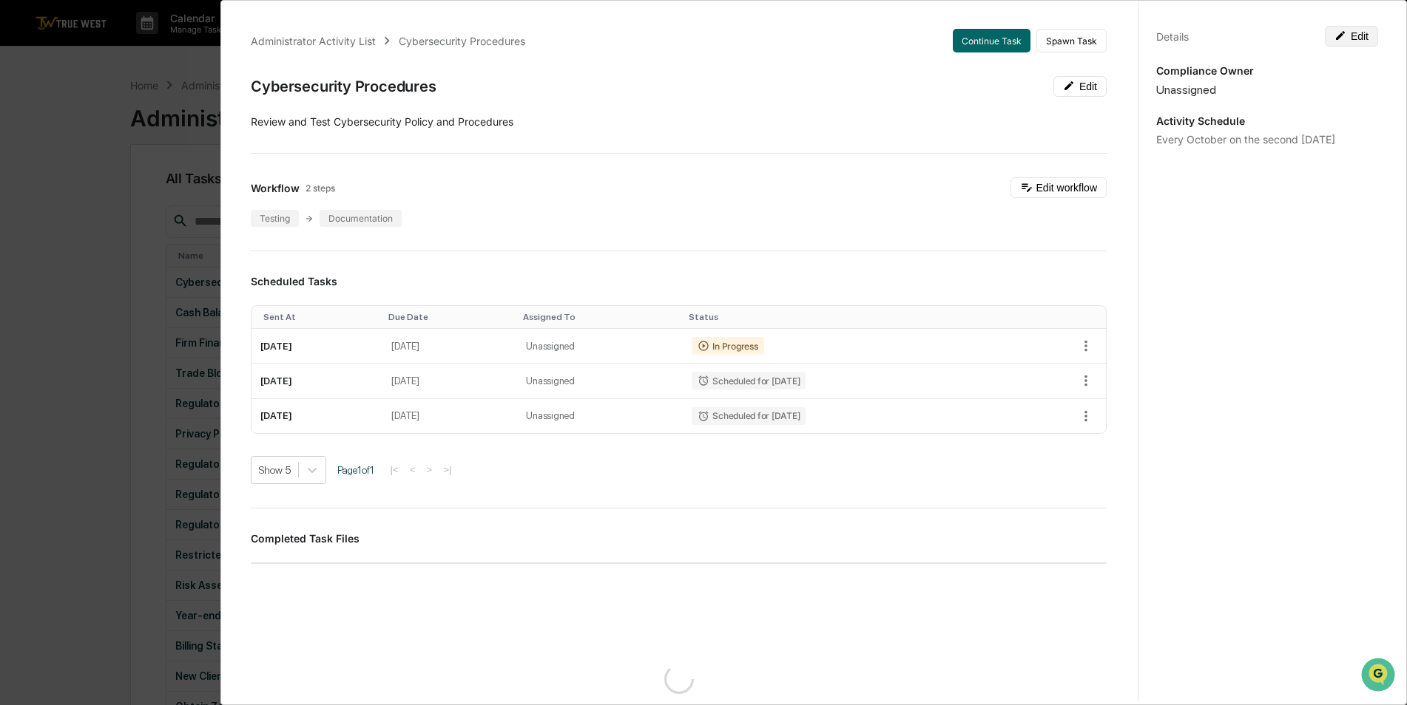
click at [1353, 35] on button "Edit" at bounding box center [1350, 36] width 53 height 21
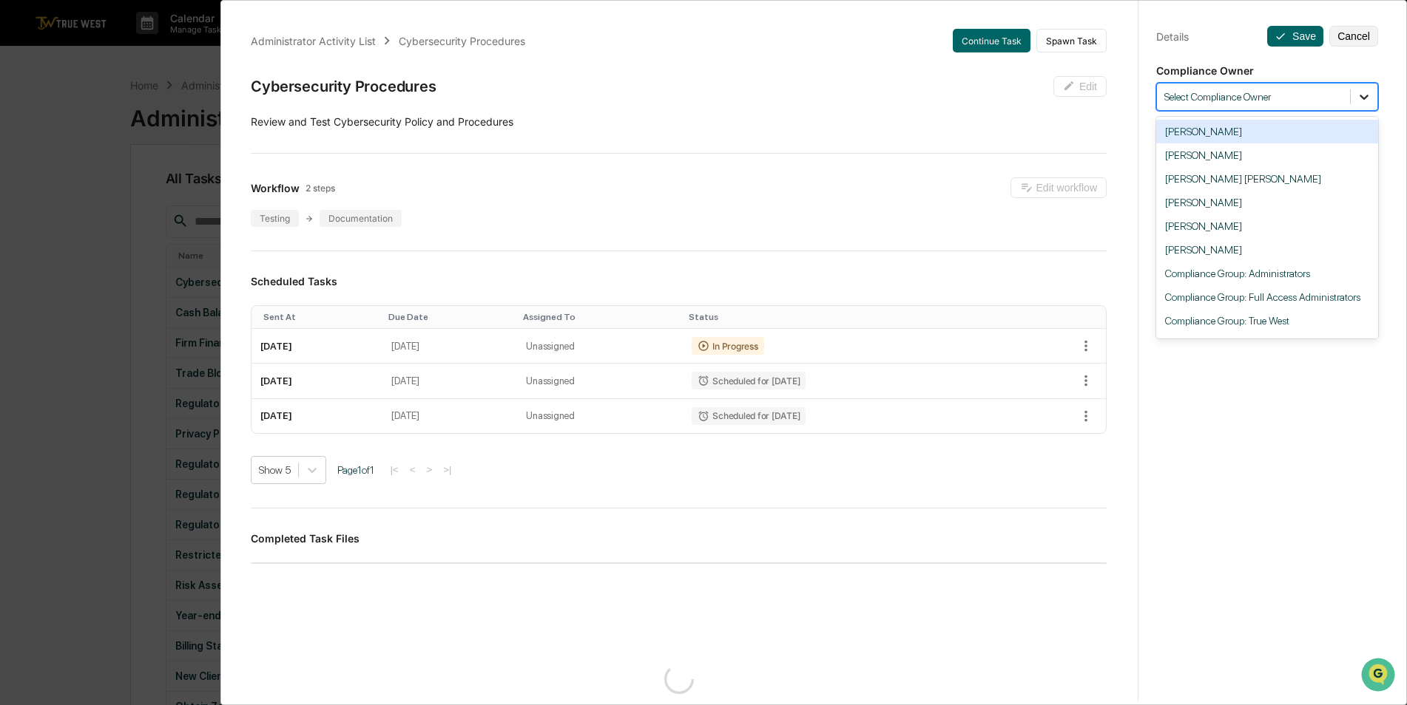
click at [1362, 96] on icon at bounding box center [1363, 96] width 15 height 15
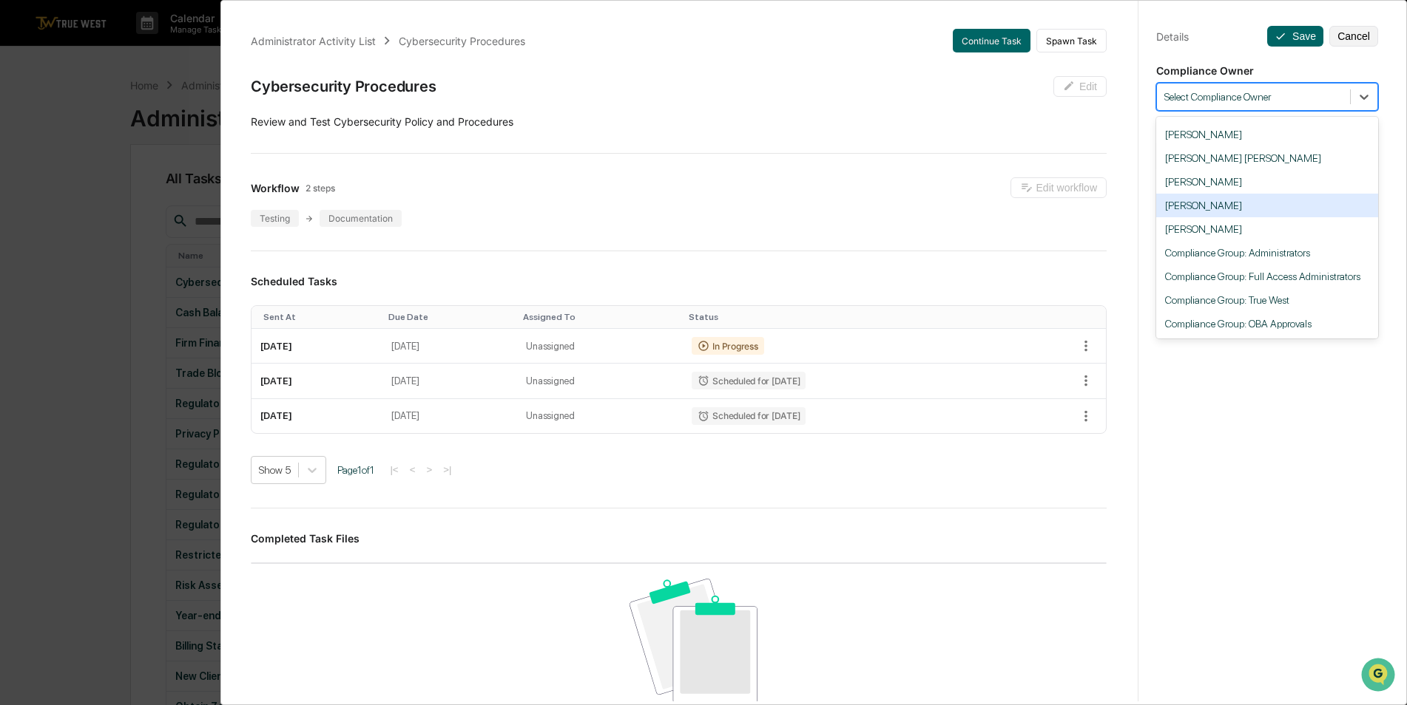
click at [1267, 215] on div "[PERSON_NAME]" at bounding box center [1267, 206] width 222 height 24
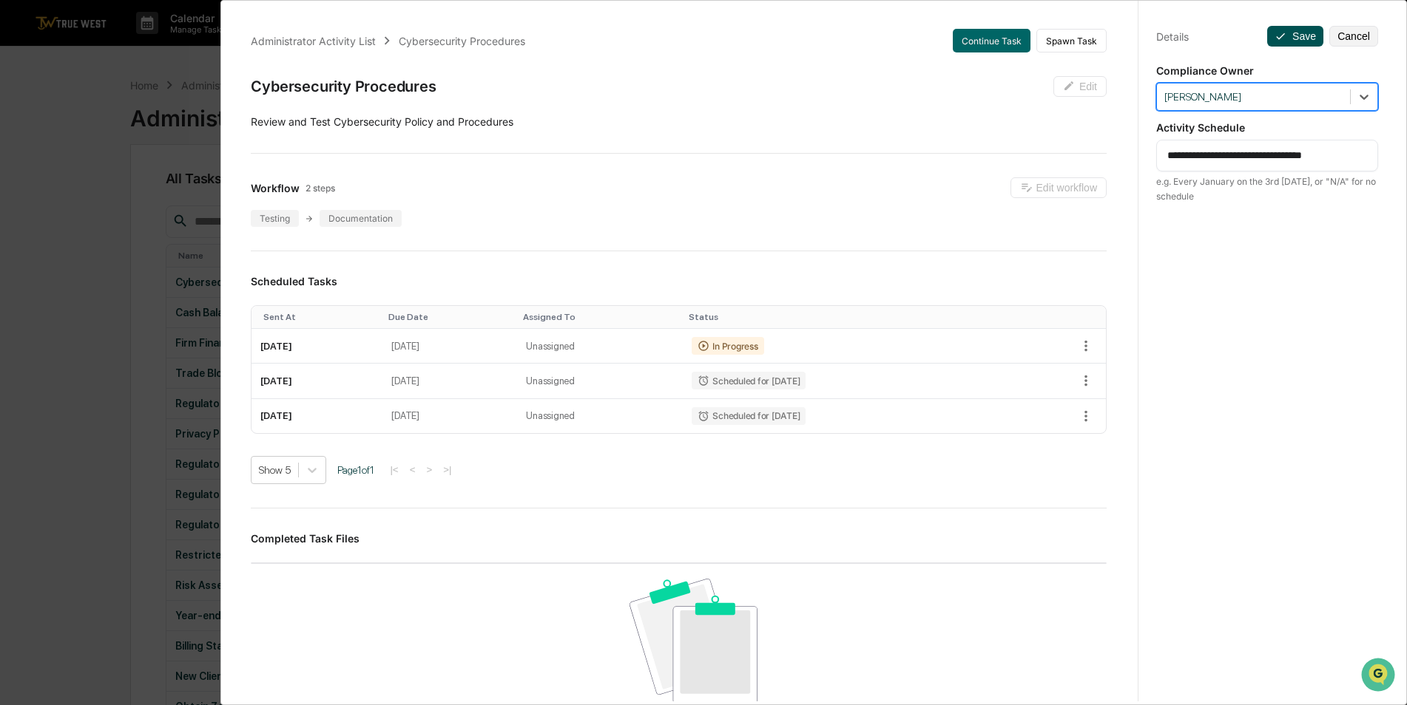
click at [1276, 45] on button "Save" at bounding box center [1295, 36] width 56 height 21
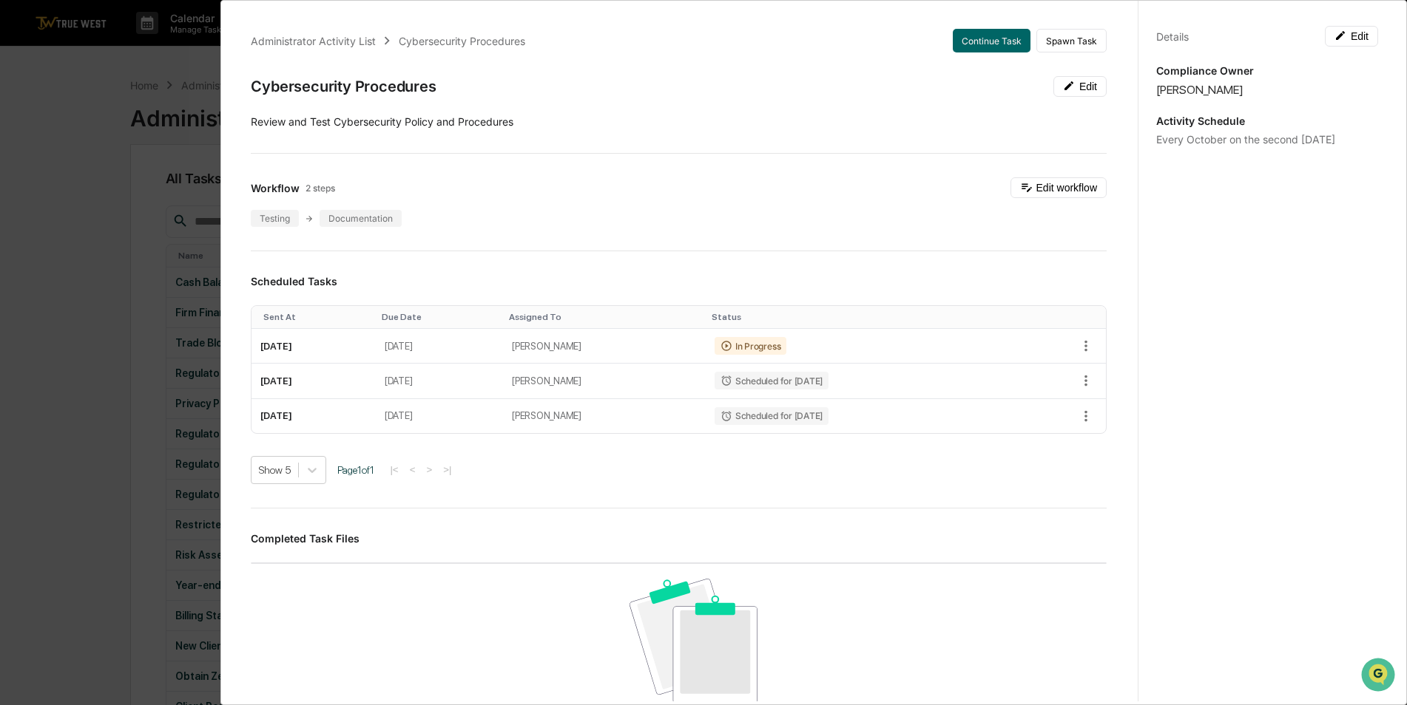
click at [26, 233] on div "Administrator Activity List Cybersecurity Procedures Continue Task Spawn Task C…" at bounding box center [703, 352] width 1407 height 705
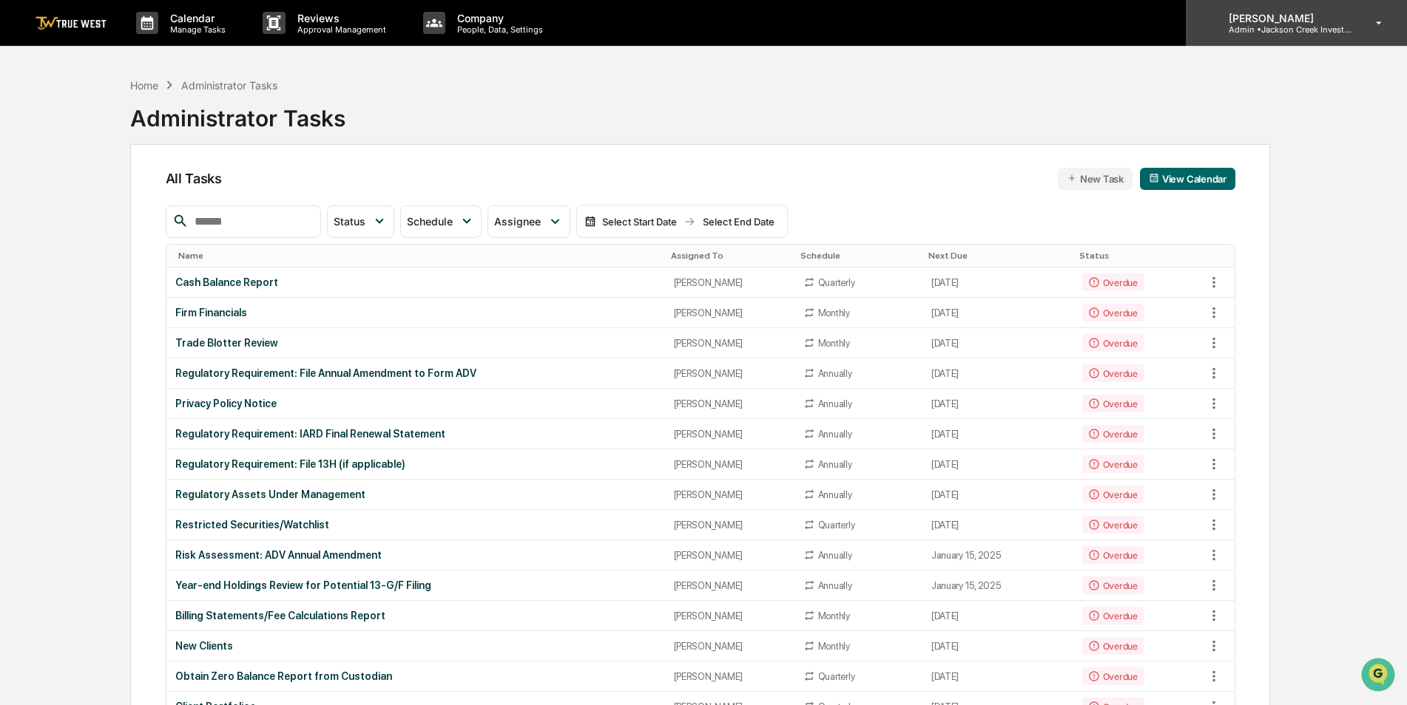
click at [1284, 23] on p "[PERSON_NAME]" at bounding box center [1285, 18] width 138 height 13
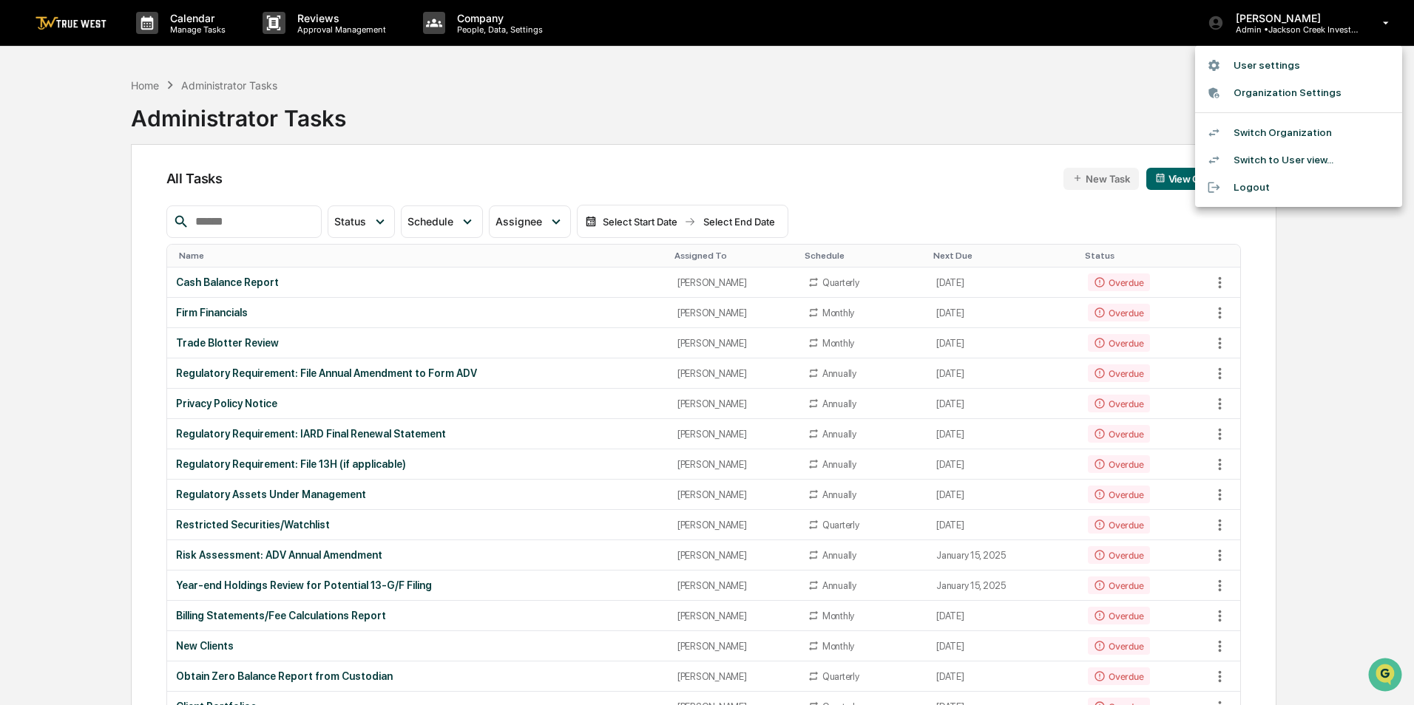
click at [1274, 134] on li "Switch Organization" at bounding box center [1298, 132] width 207 height 27
